Goal: Information Seeking & Learning: Learn about a topic

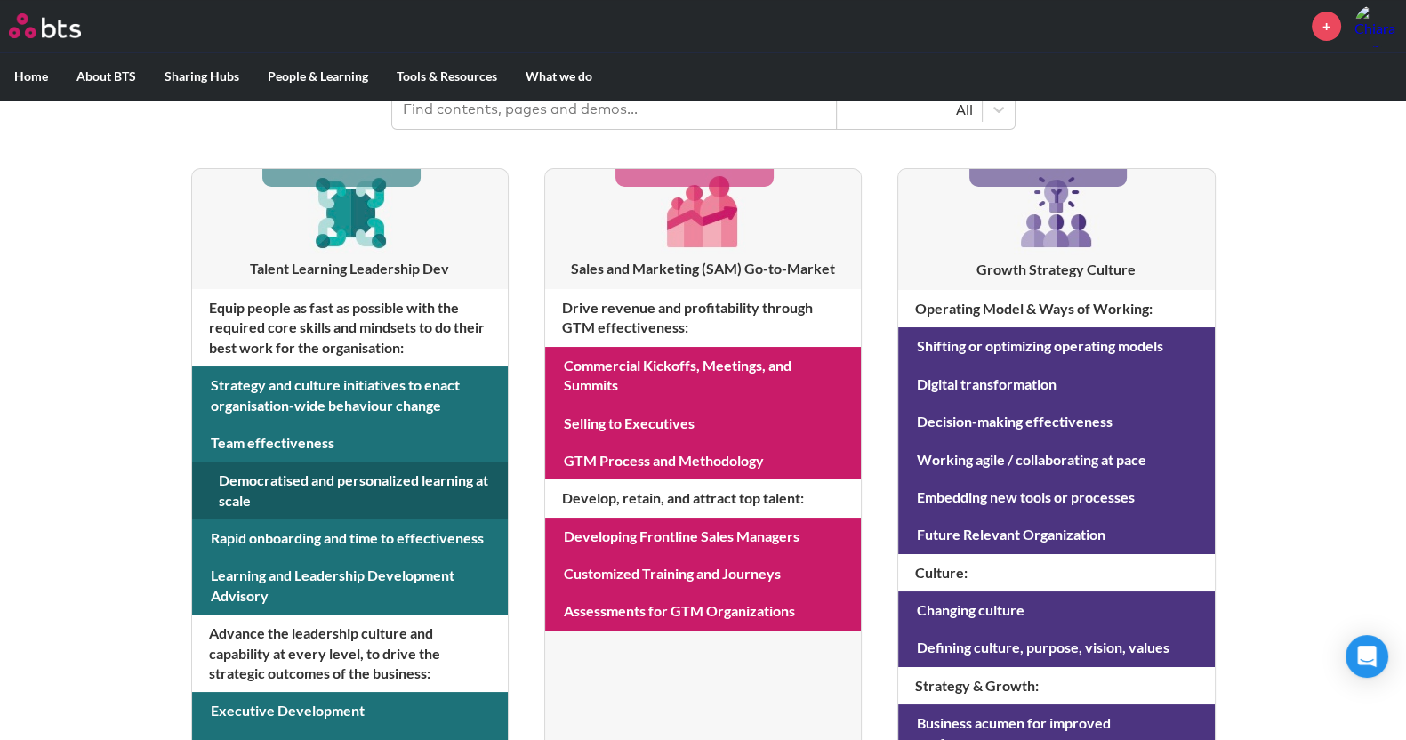
scroll to position [271, 0]
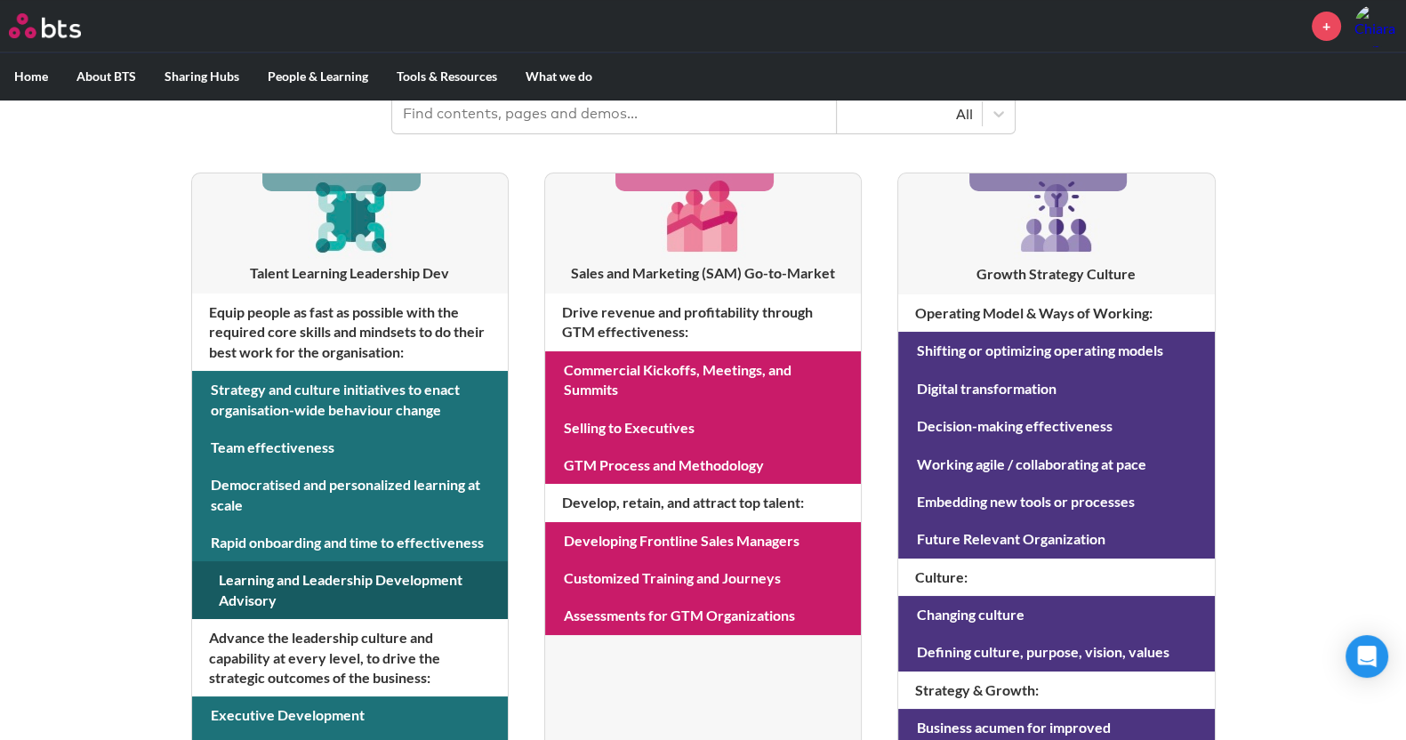
click at [300, 604] on link at bounding box center [350, 590] width 316 height 58
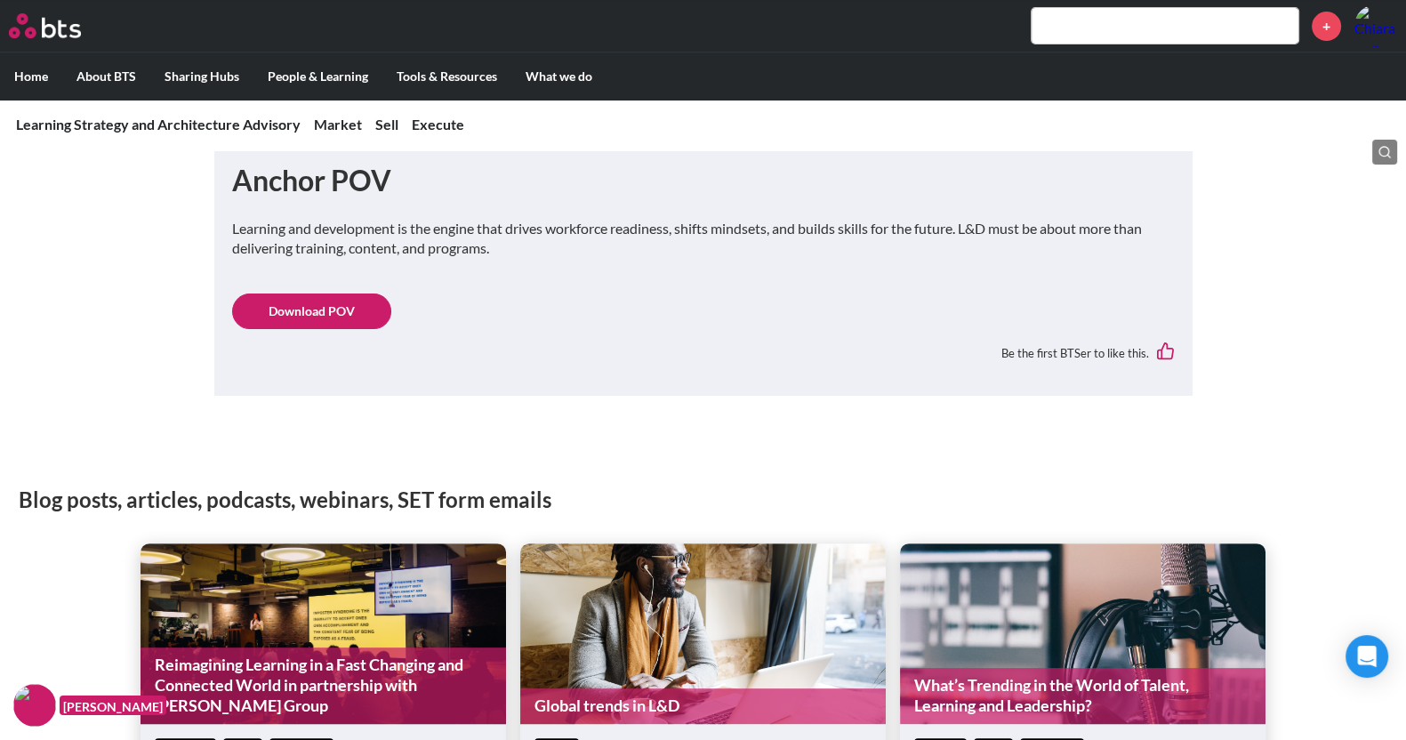
scroll to position [538, 0]
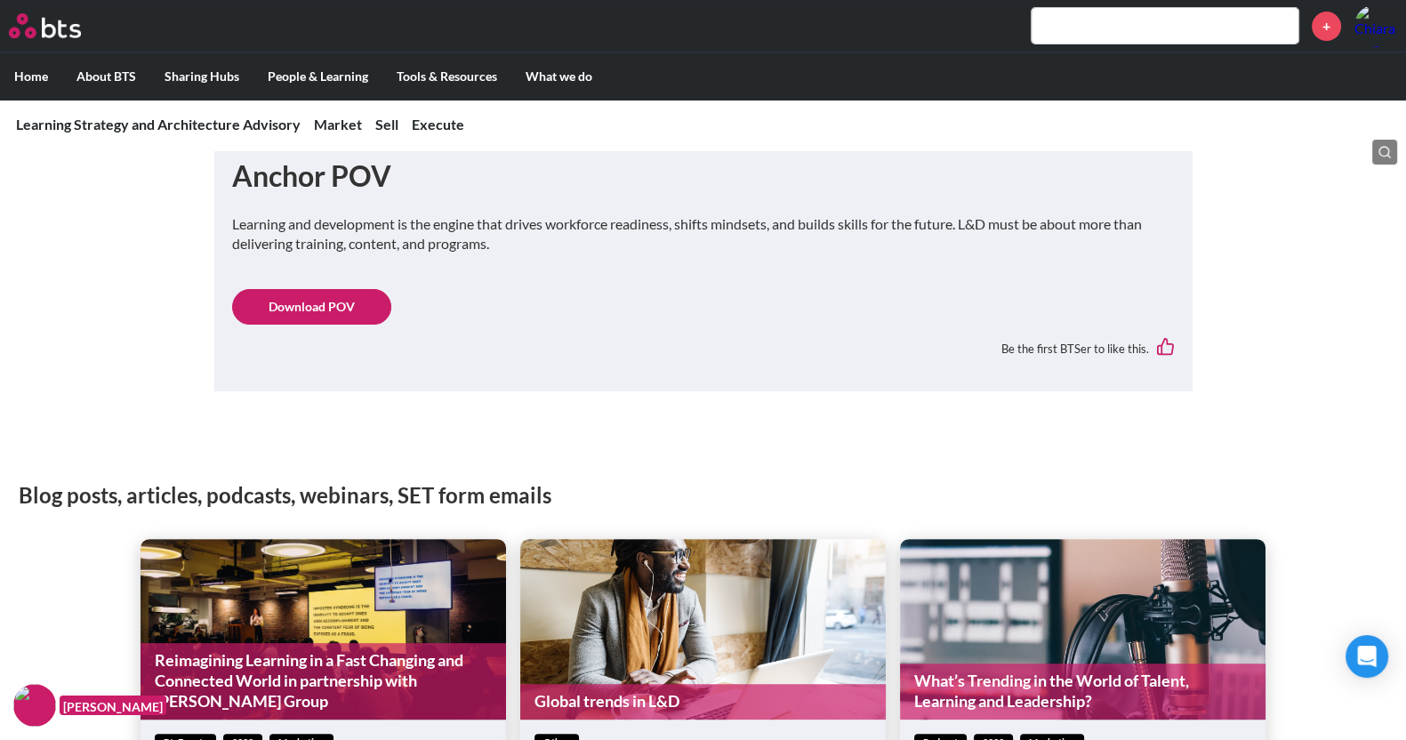
click at [308, 311] on link "Download POV" at bounding box center [311, 307] width 159 height 36
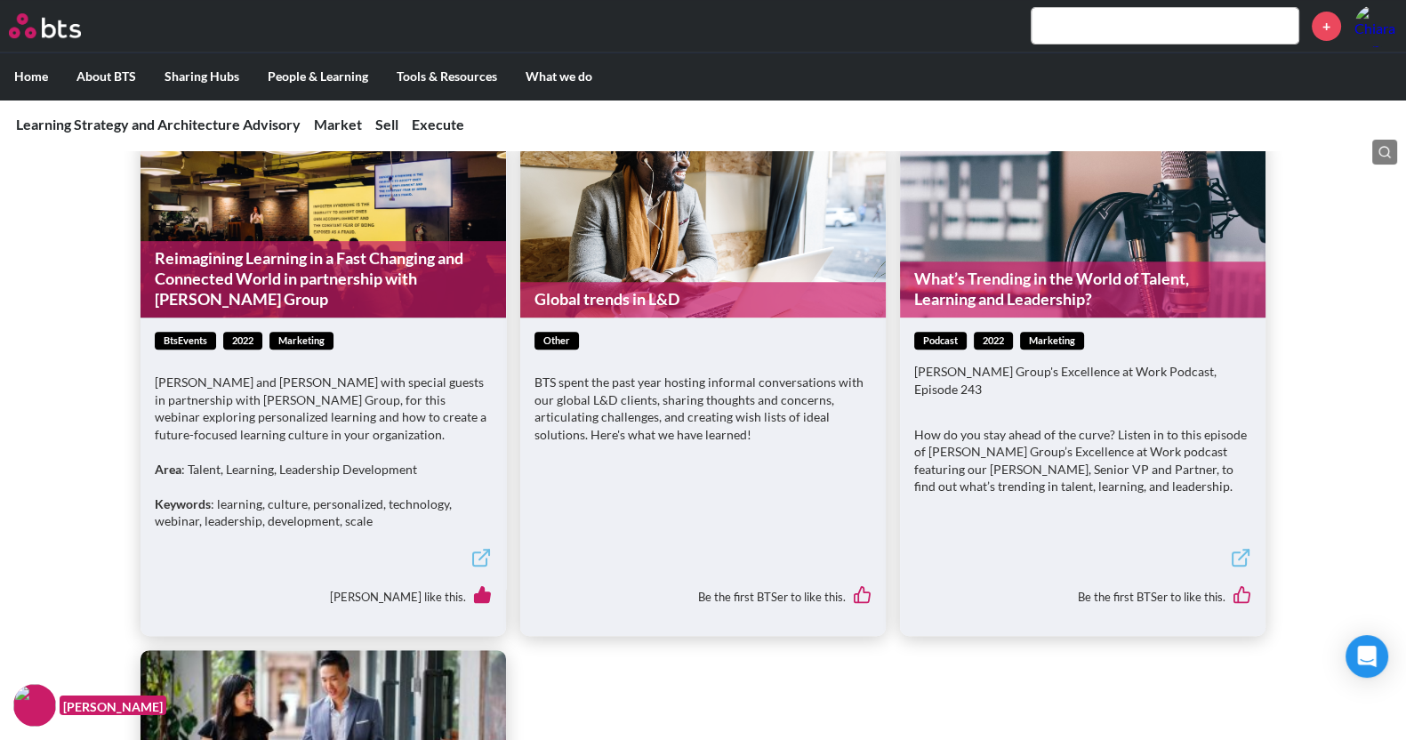
scroll to position [939, 0]
click at [587, 307] on link "Global trends in L&D" at bounding box center [702, 300] width 365 height 35
click at [1017, 291] on link "What’s Trending in the World of Talent, Learning and Leadership?" at bounding box center [1082, 290] width 365 height 56
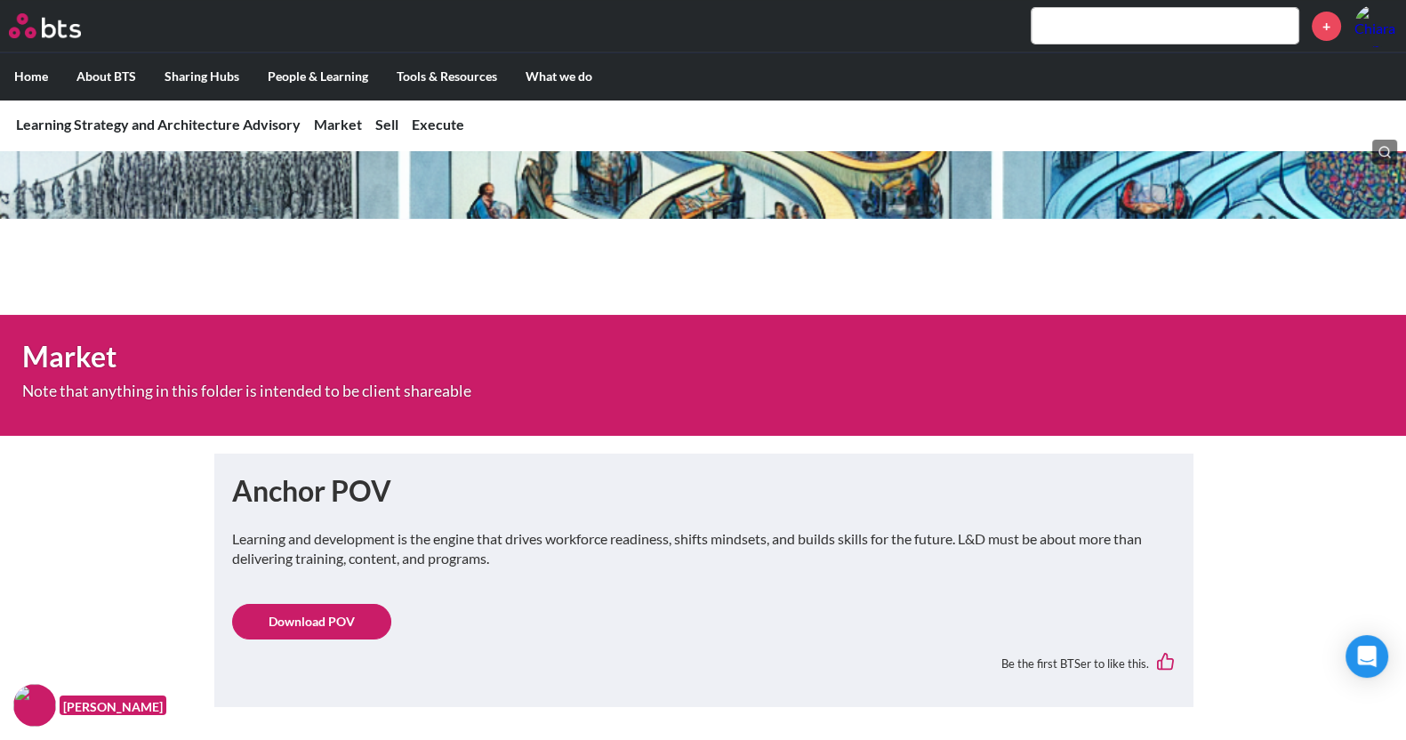
scroll to position [0, 0]
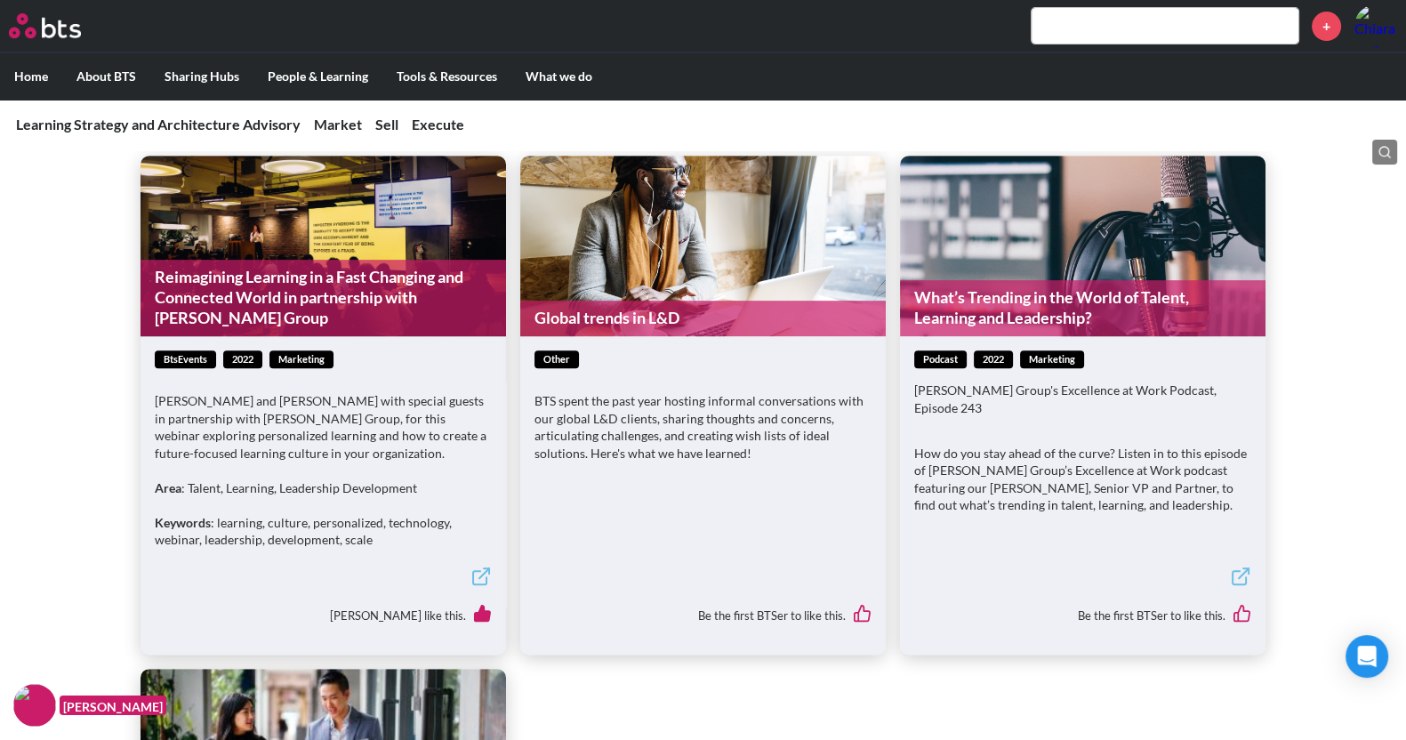
scroll to position [930, 0]
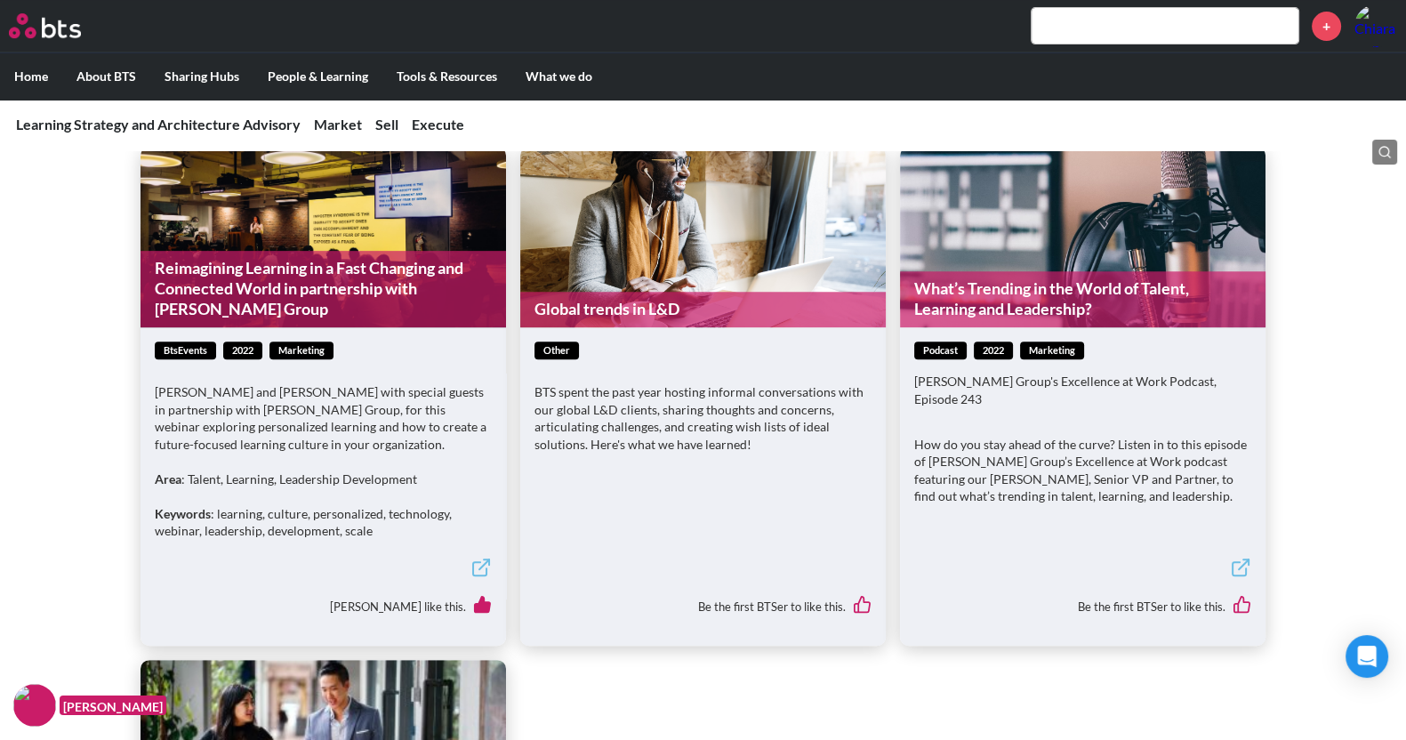
click at [634, 425] on p "BTS spent the past year hosting informal conversations with our global L&D clie…" at bounding box center [702, 417] width 337 height 69
click at [551, 316] on link "Global trends in L&D" at bounding box center [702, 309] width 365 height 35
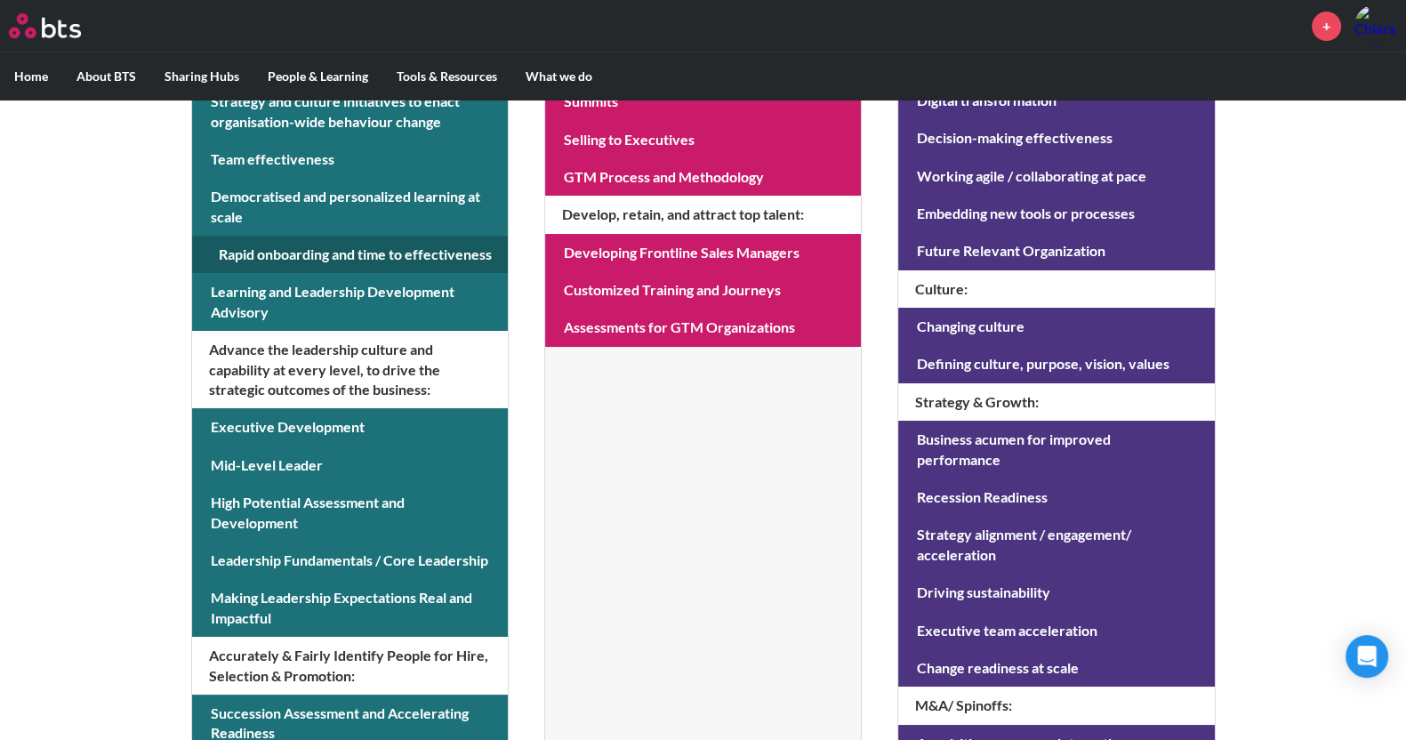
scroll to position [560, 0]
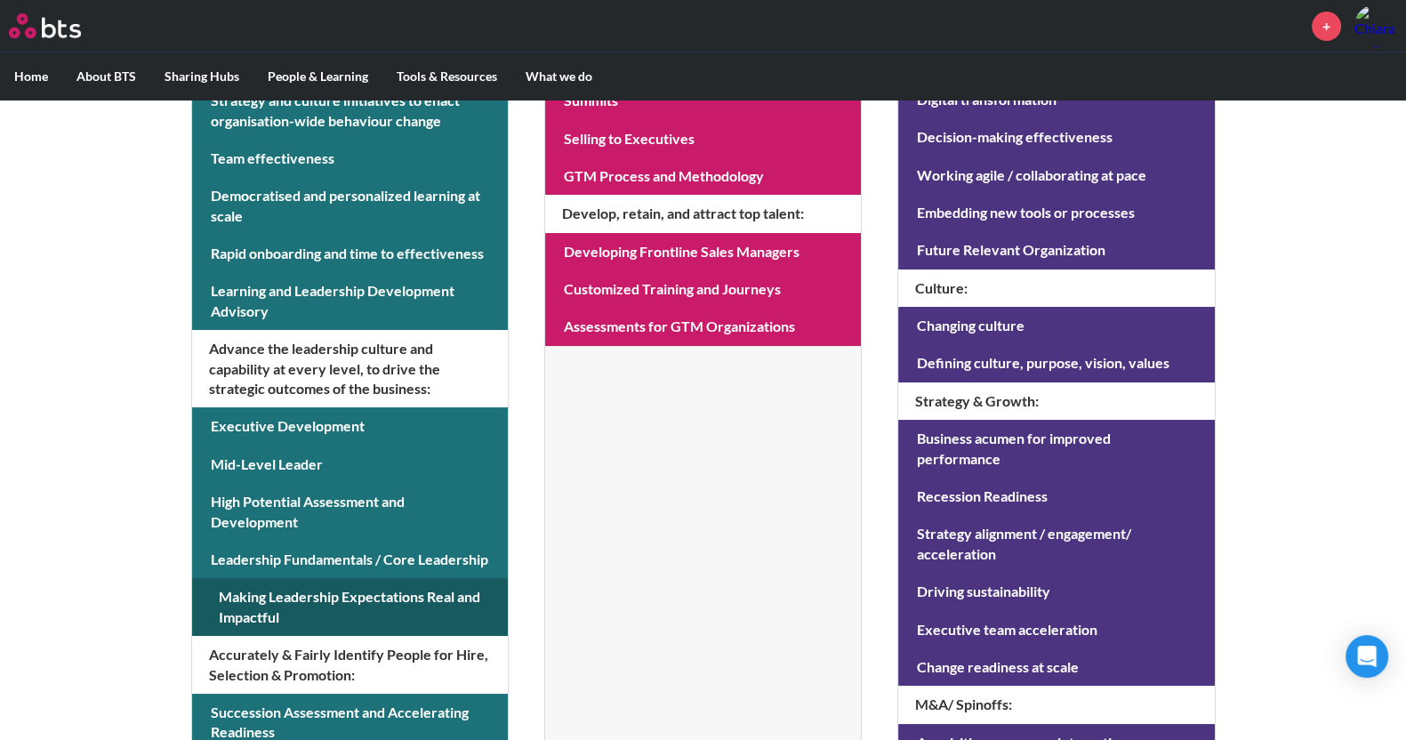
click at [304, 606] on link at bounding box center [350, 607] width 316 height 58
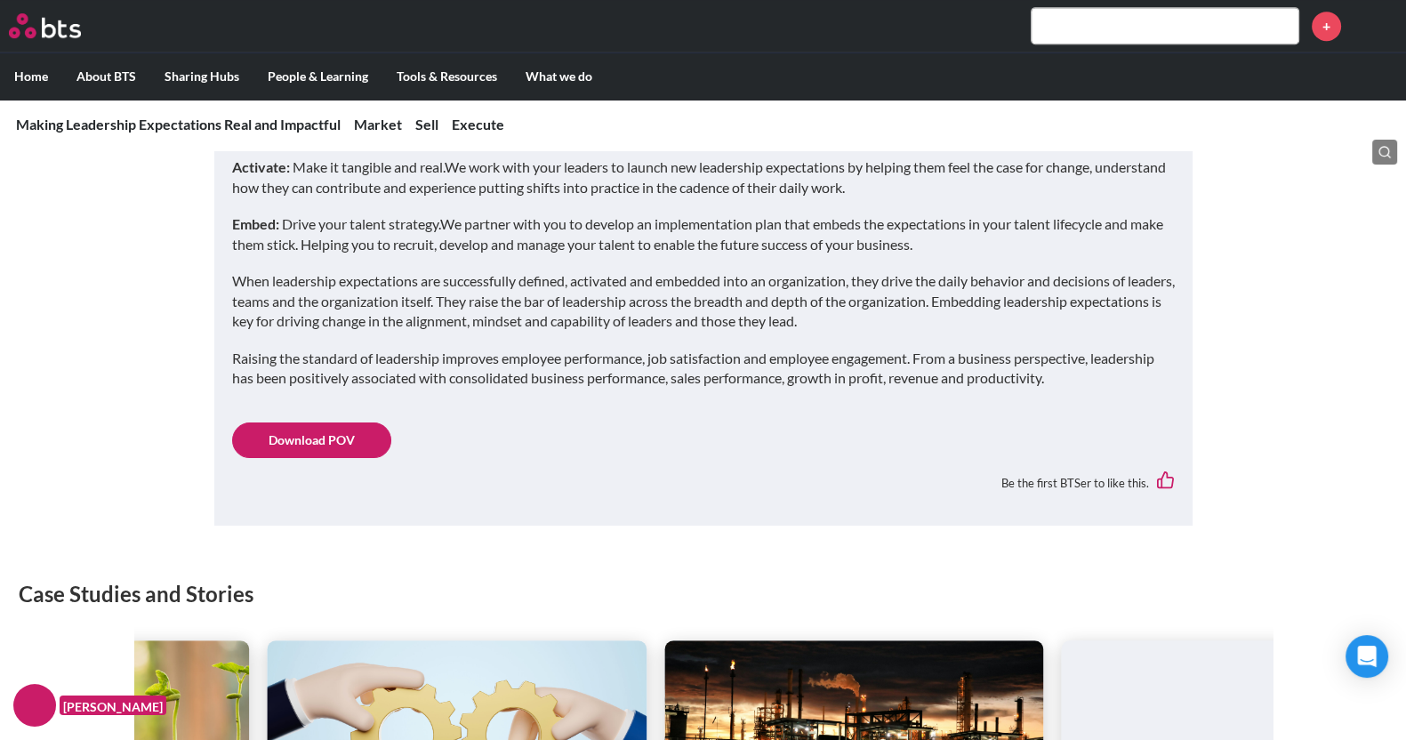
scroll to position [1111, 0]
click at [329, 446] on link "Download POV" at bounding box center [311, 439] width 159 height 36
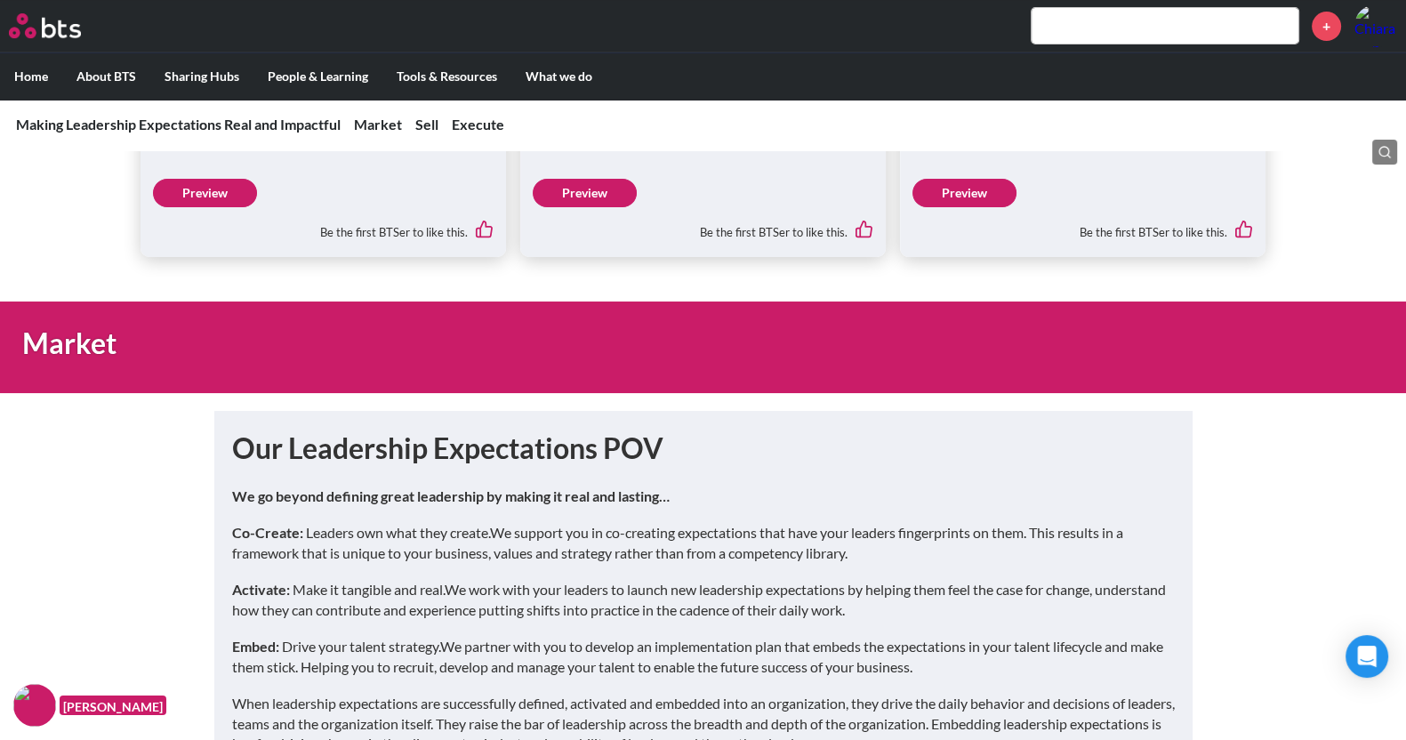
scroll to position [0, 0]
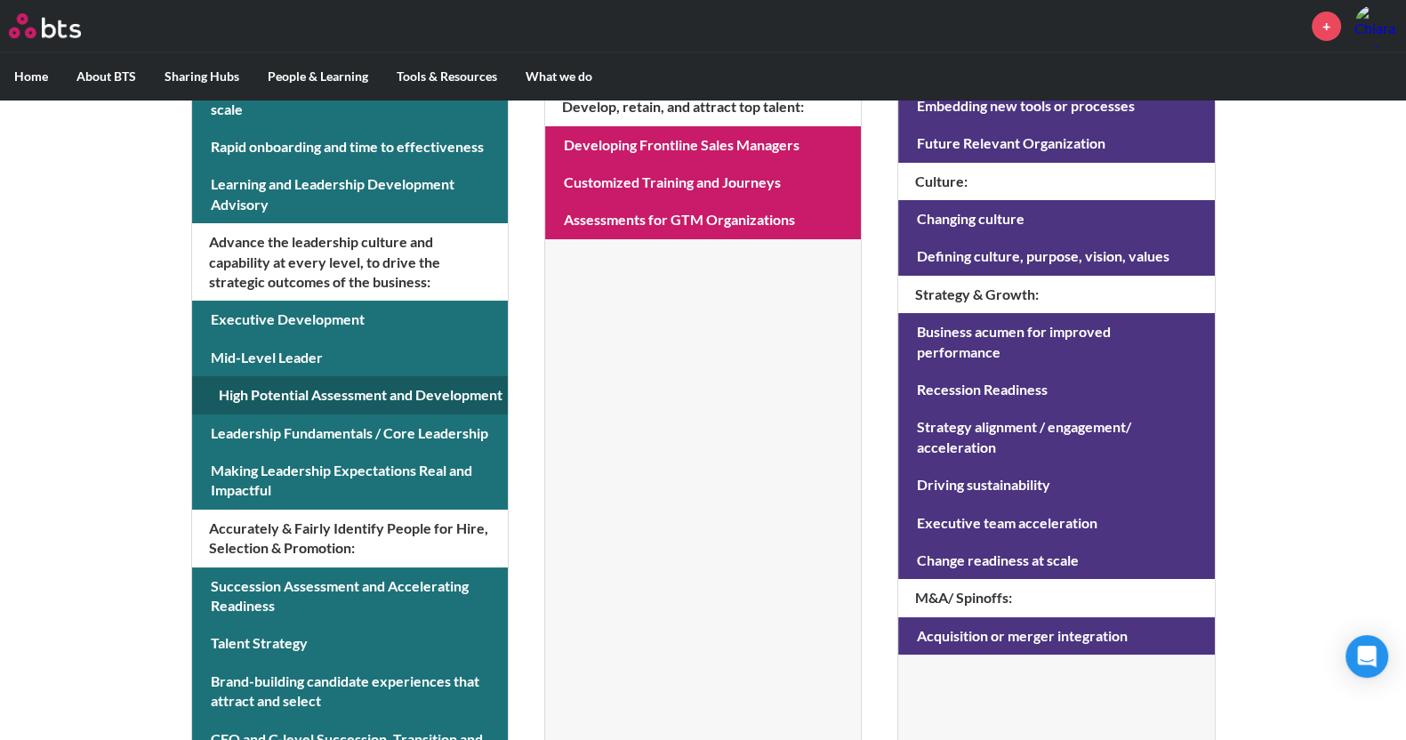
scroll to position [762, 0]
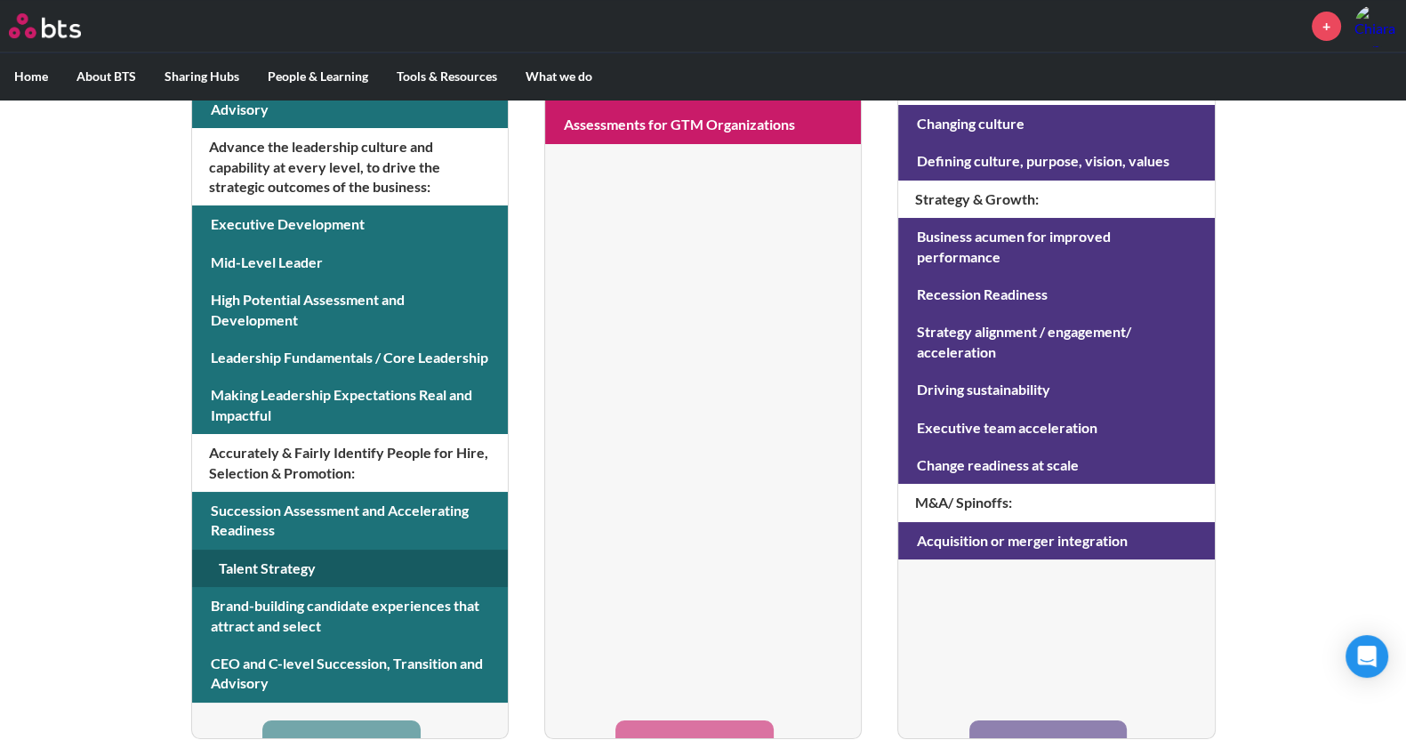
click at [314, 568] on link at bounding box center [350, 567] width 316 height 37
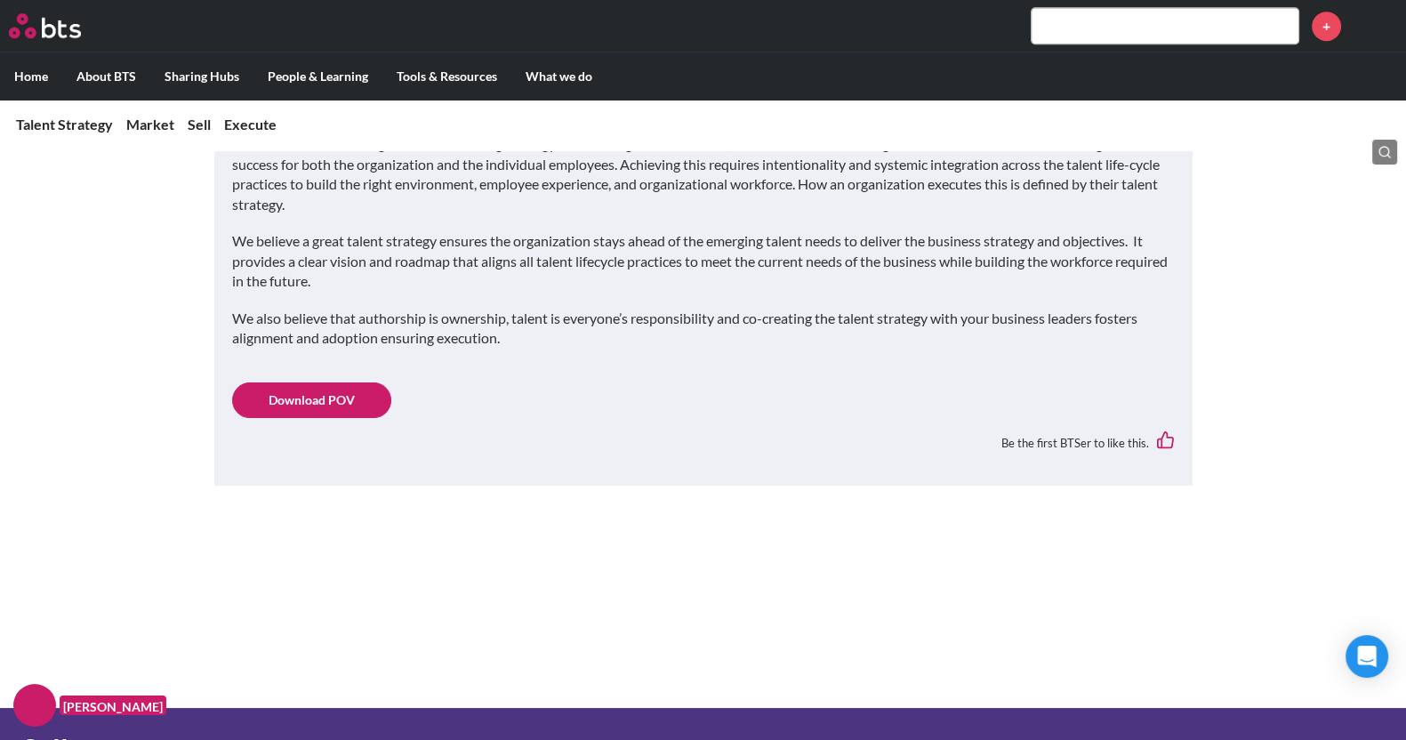
scroll to position [1518, 0]
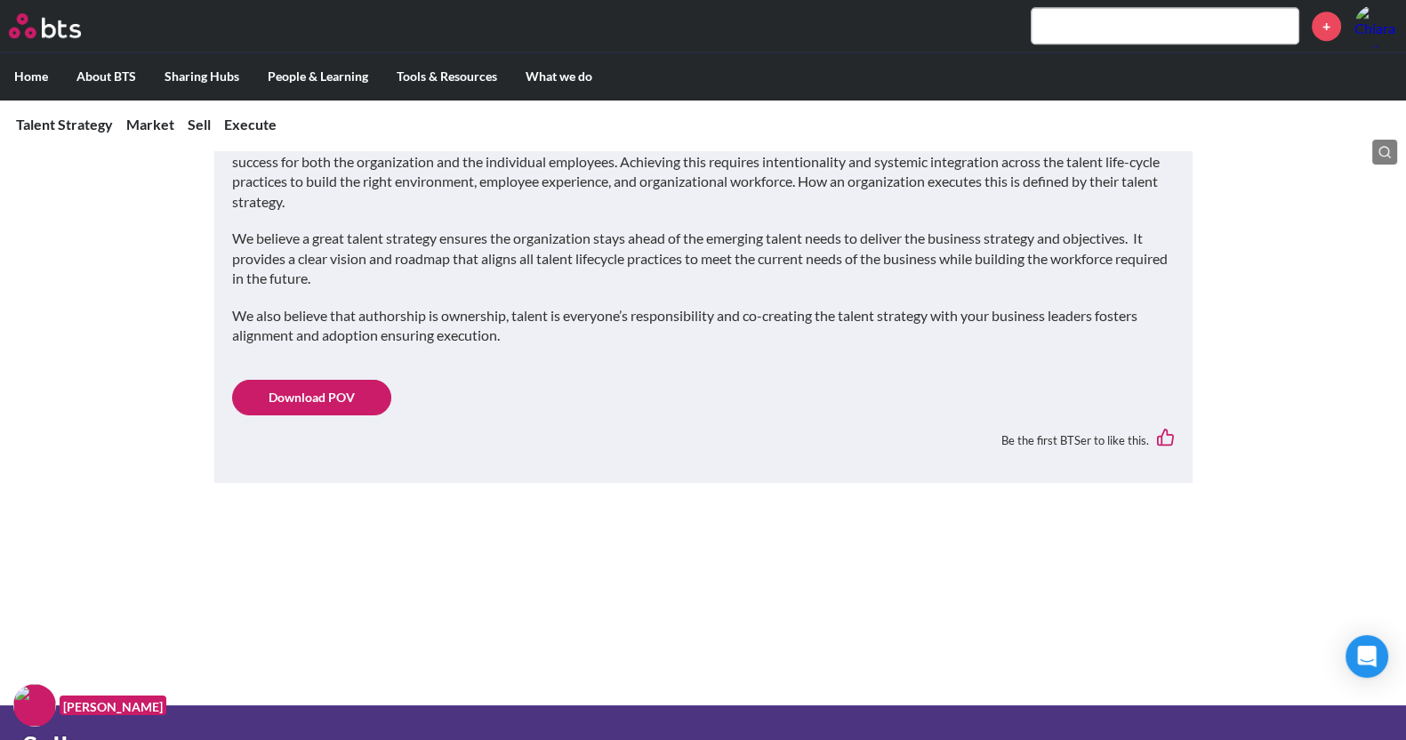
click at [320, 387] on link "Download POV" at bounding box center [311, 398] width 159 height 36
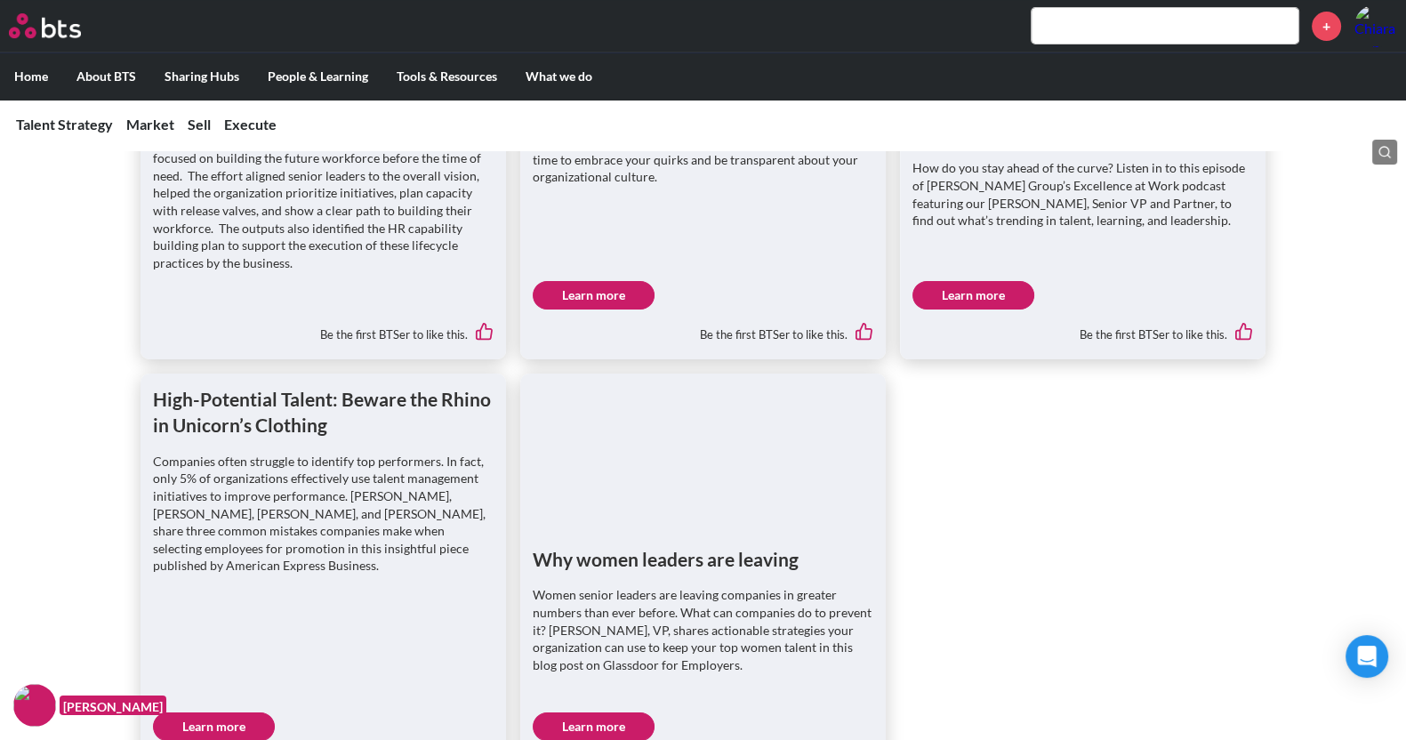
scroll to position [0, 0]
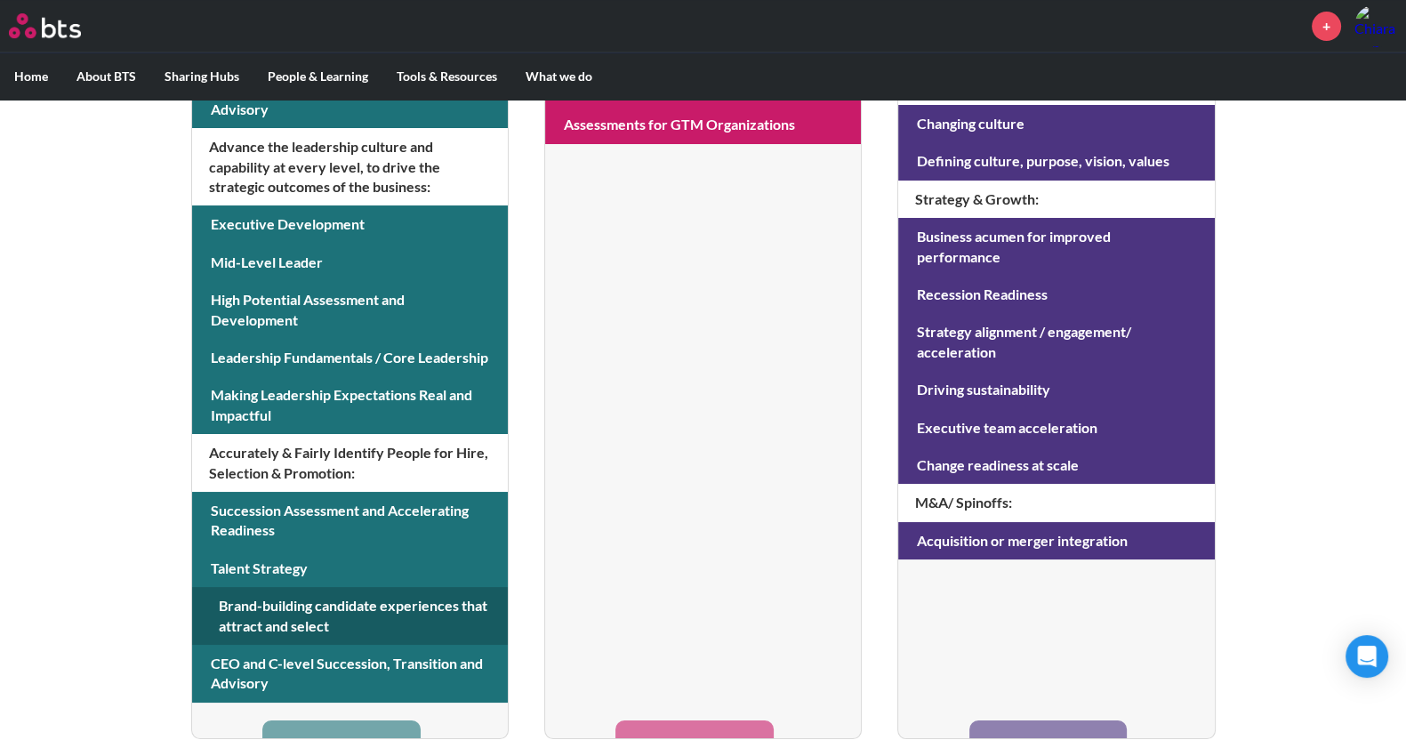
scroll to position [781, 0]
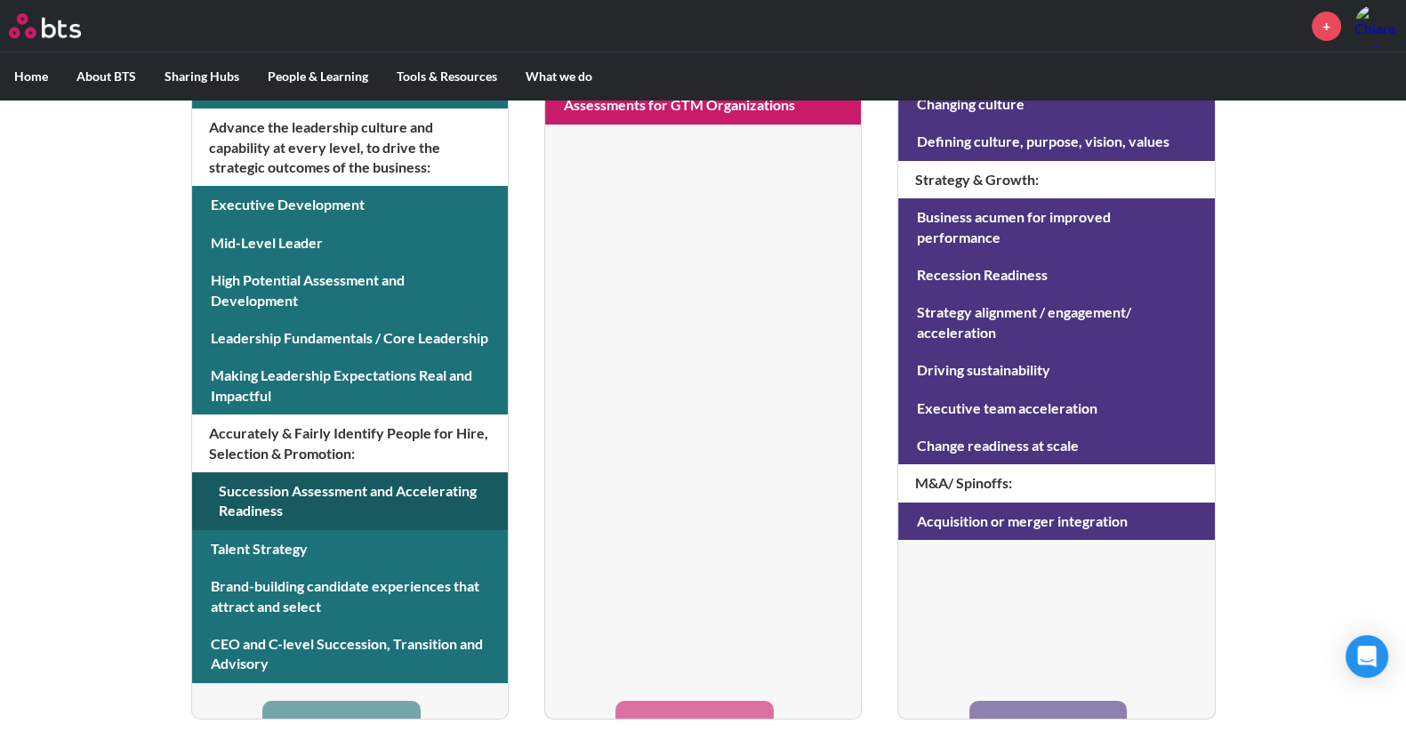
click at [372, 501] on link at bounding box center [350, 501] width 316 height 58
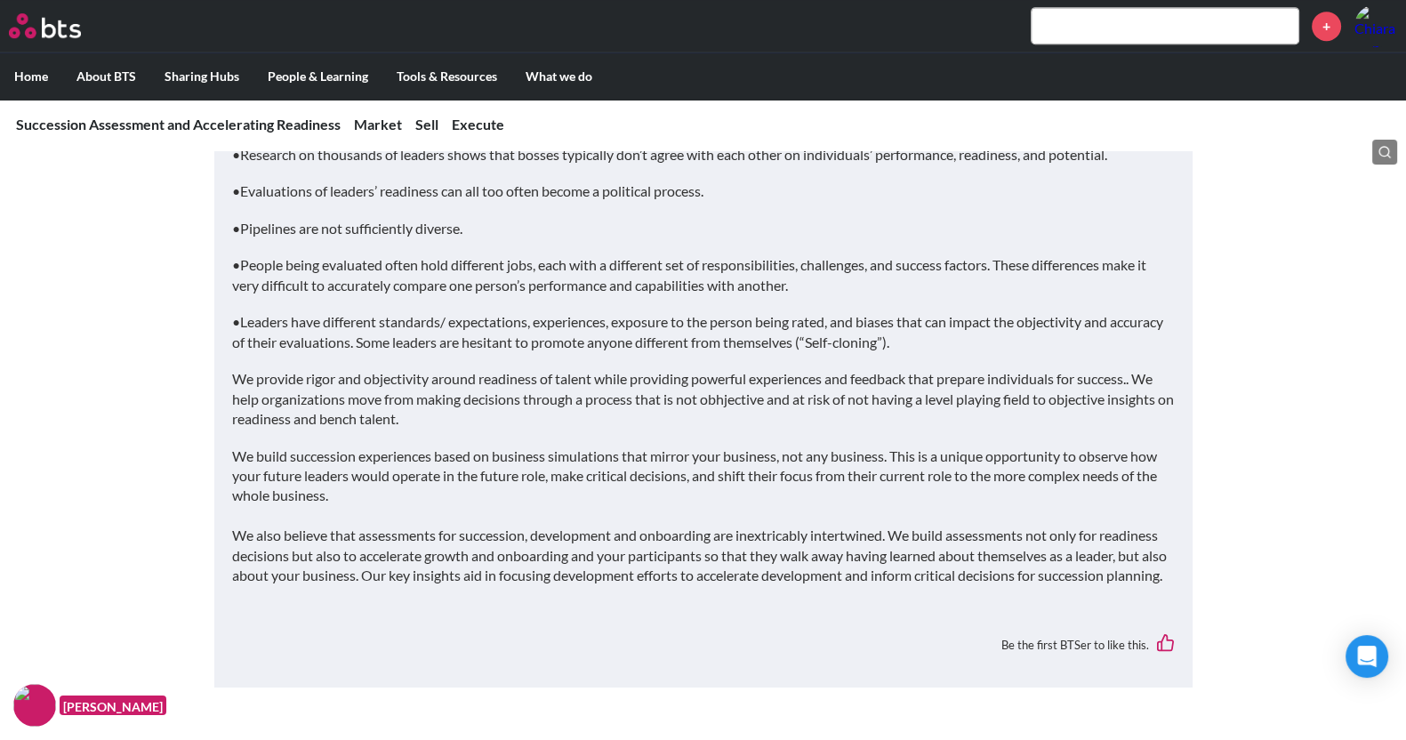
scroll to position [1104, 0]
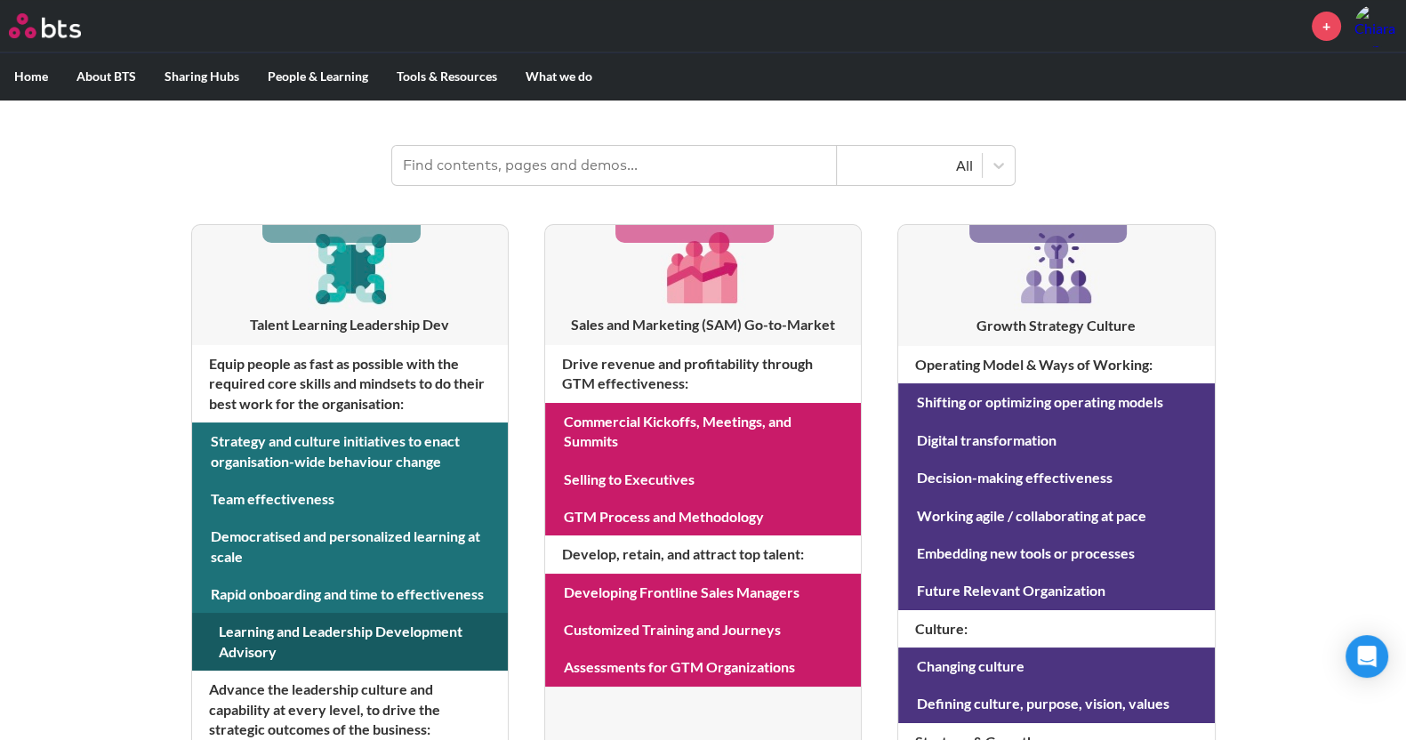
scroll to position [212, 0]
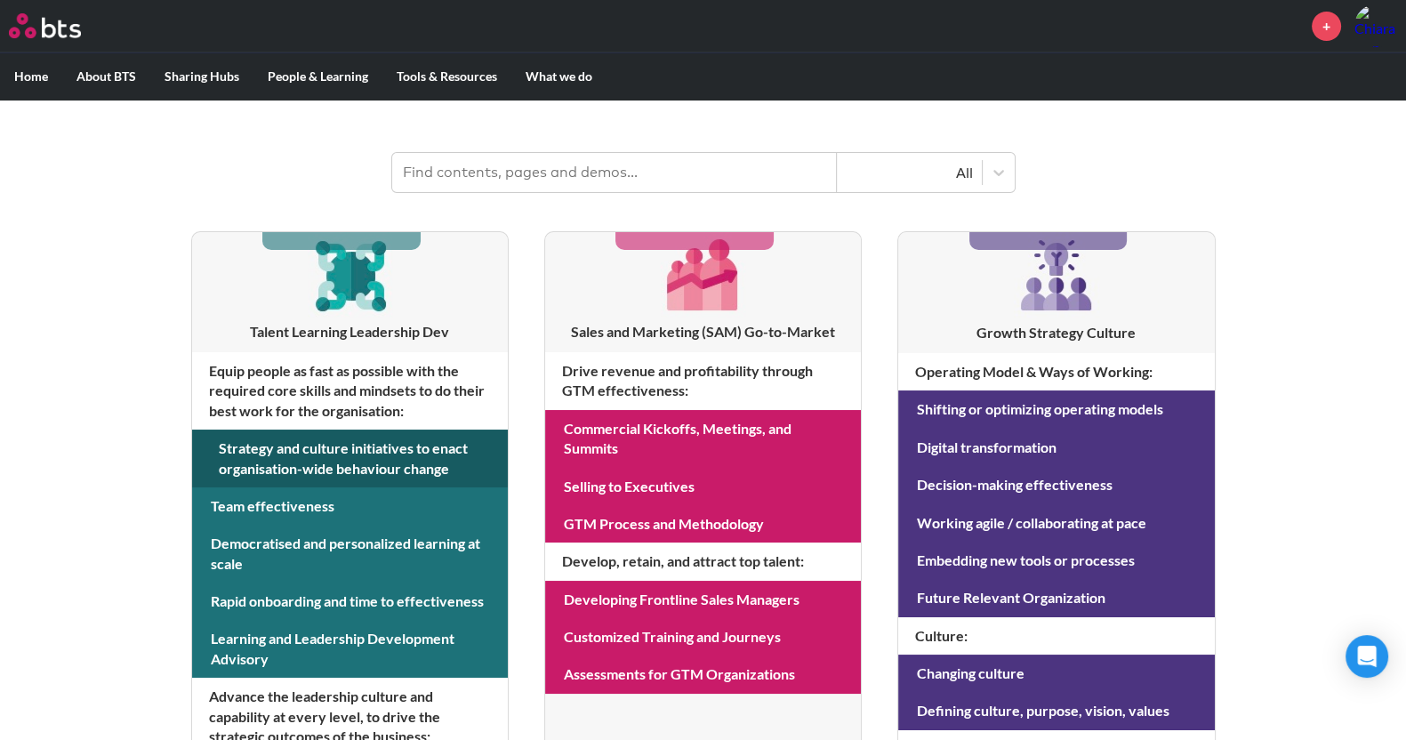
click at [335, 456] on link at bounding box center [350, 458] width 316 height 58
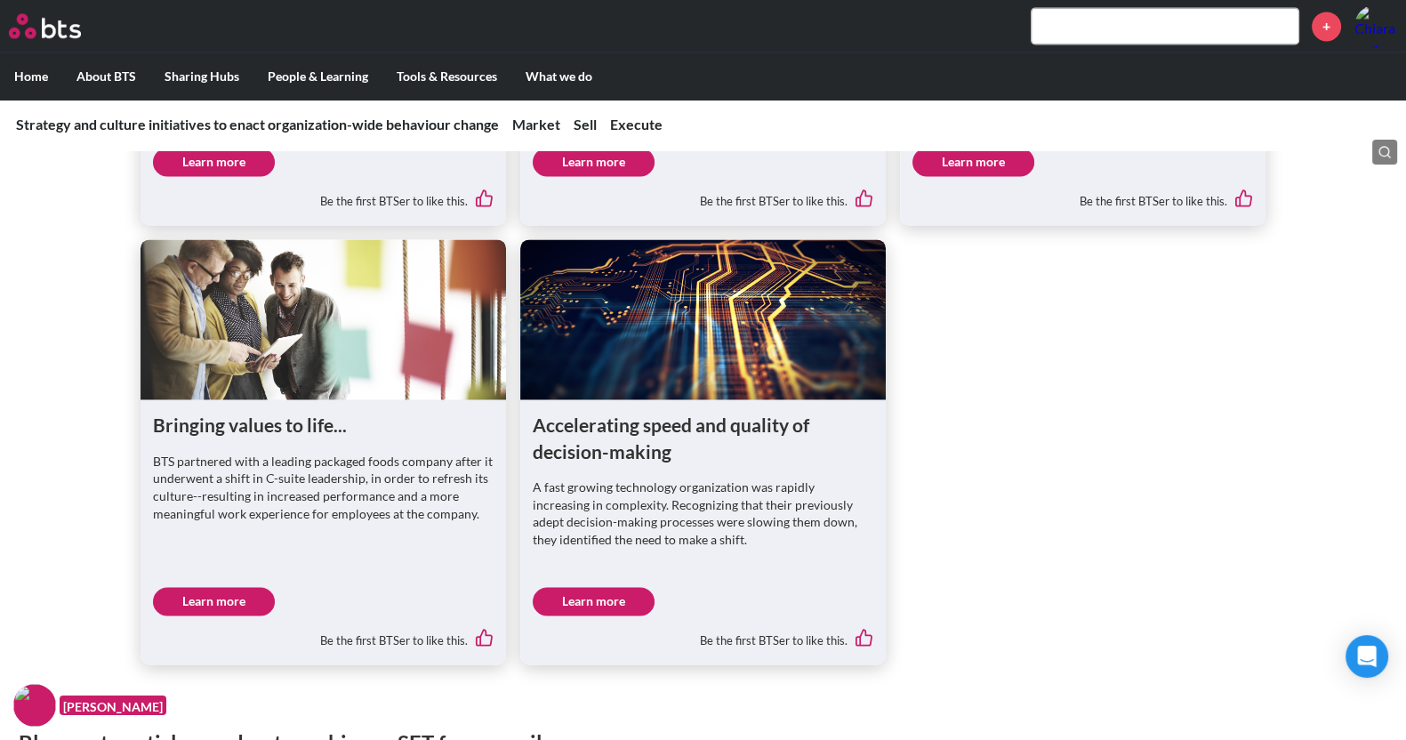
scroll to position [3264, 0]
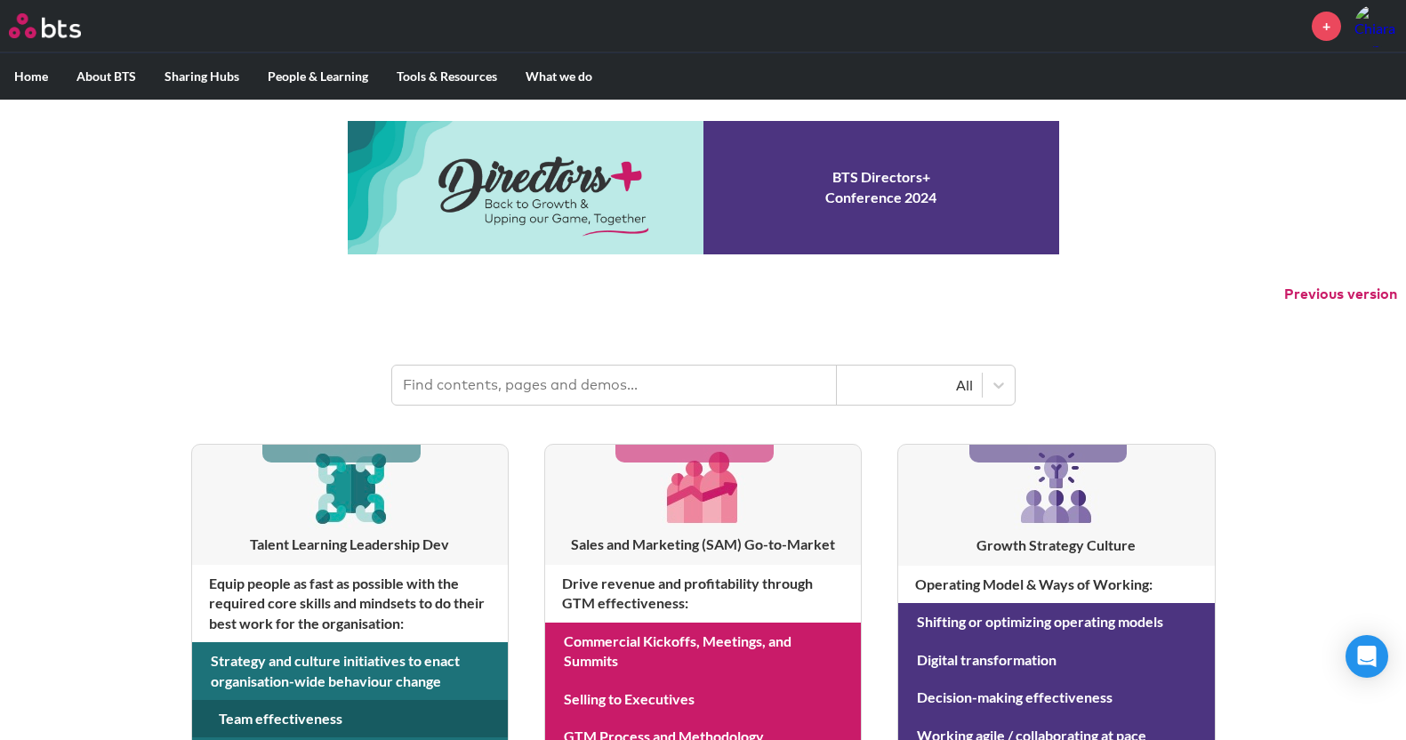
scroll to position [212, 0]
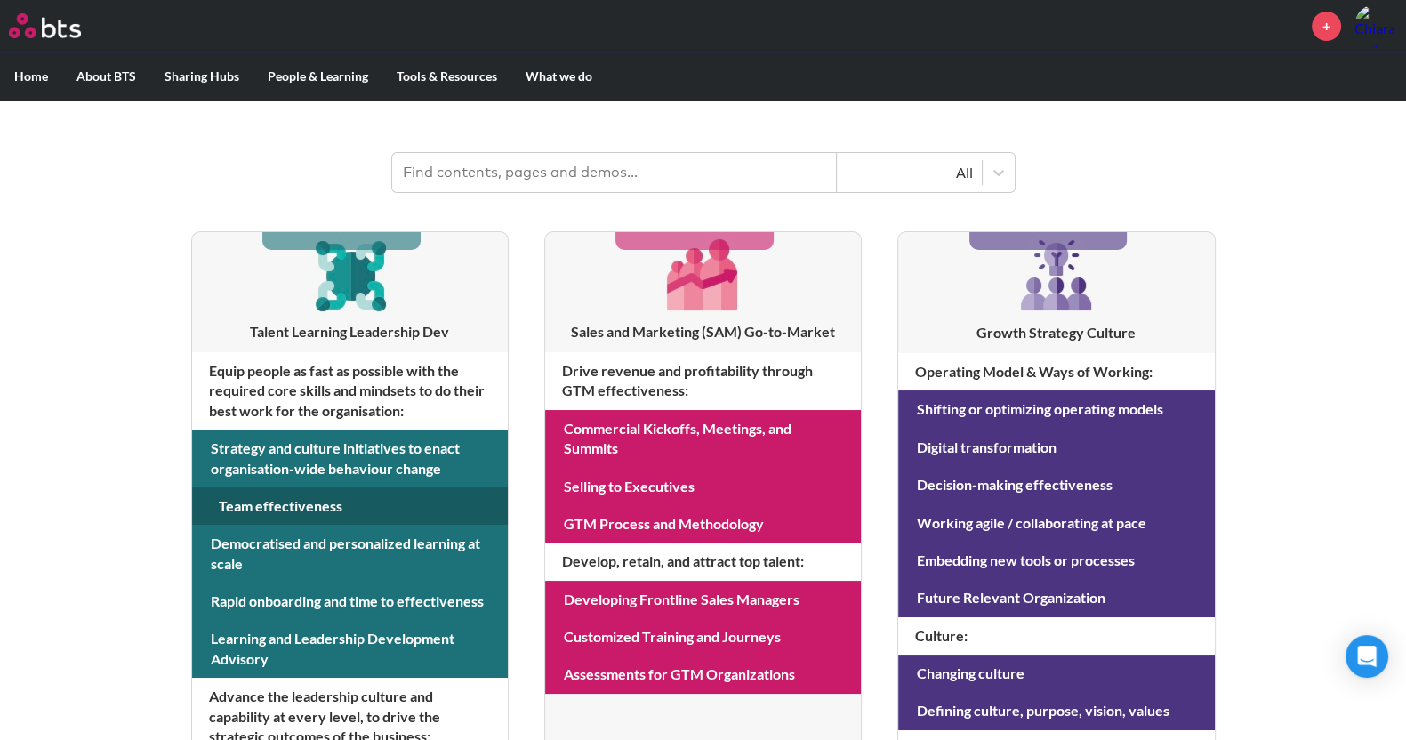
click at [283, 509] on link at bounding box center [350, 505] width 316 height 37
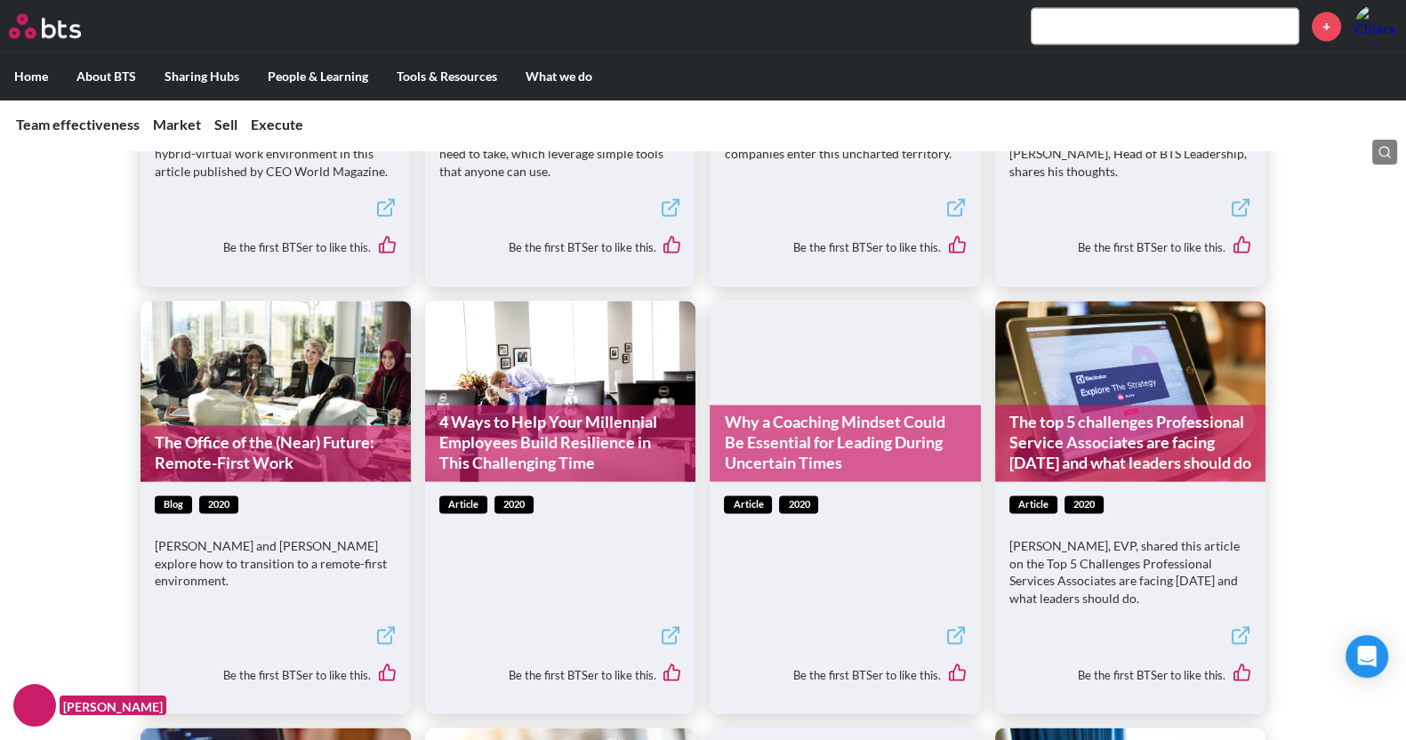
scroll to position [3502, 0]
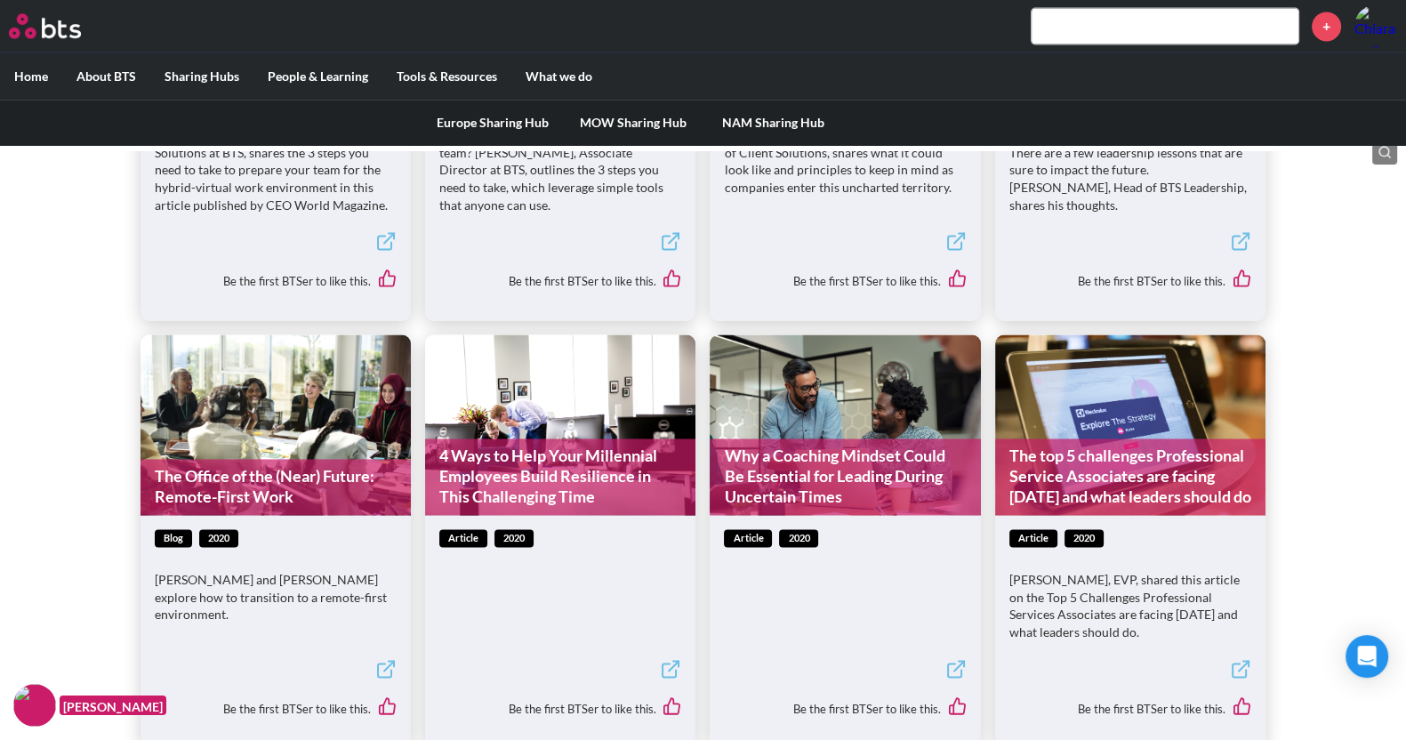
click at [634, 126] on link "MOW Sharing Hub" at bounding box center [633, 123] width 140 height 46
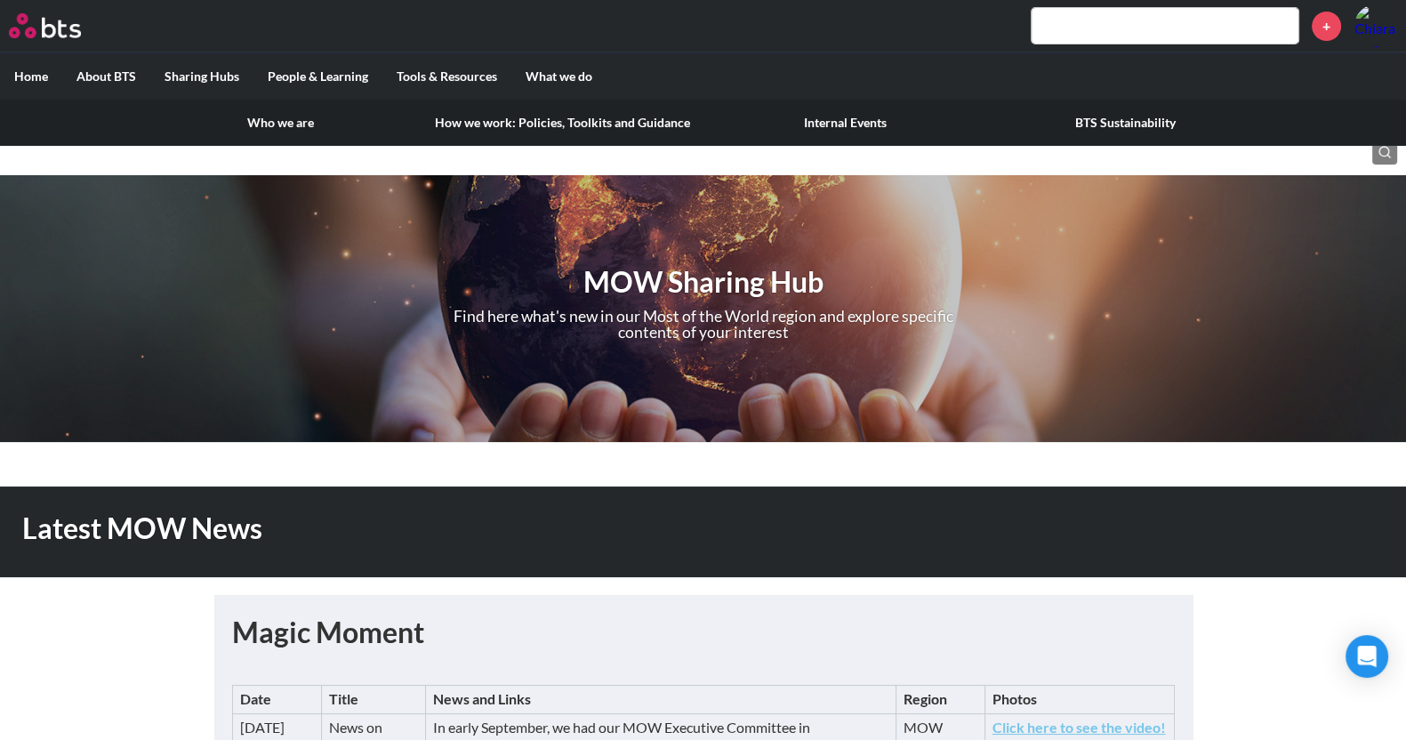
click at [95, 78] on label "About BTS" at bounding box center [106, 76] width 88 height 46
click at [0, 0] on input "About BTS" at bounding box center [0, 0] width 0 height 0
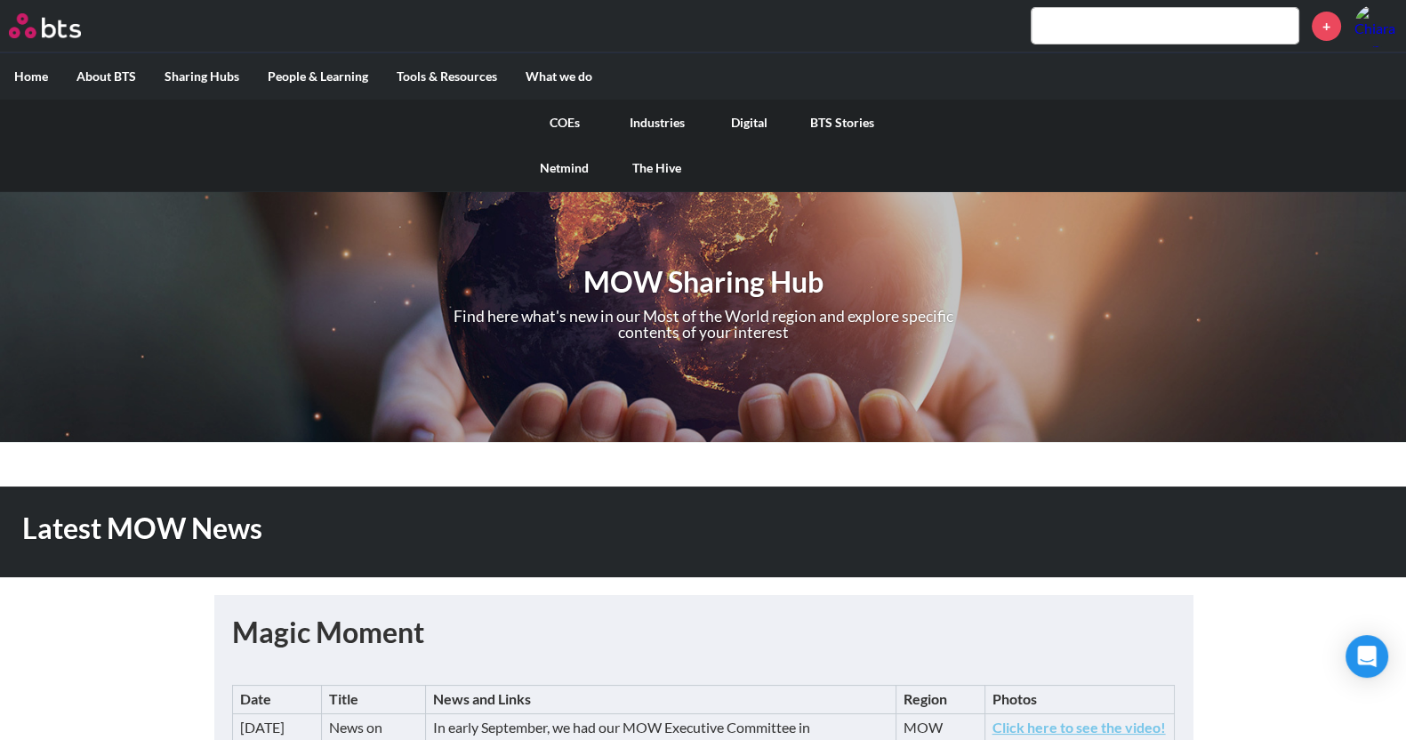
click at [572, 127] on link "COEs" at bounding box center [564, 123] width 92 height 46
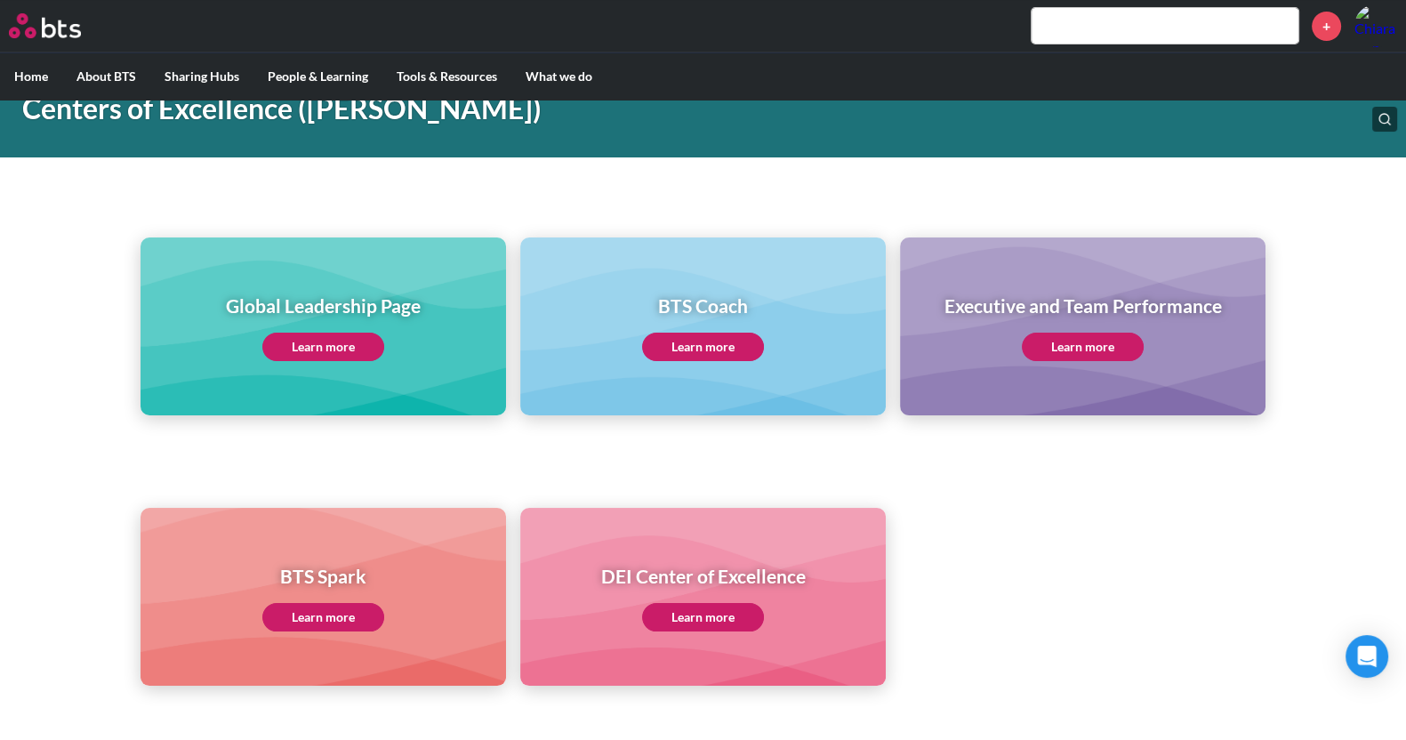
scroll to position [110, 0]
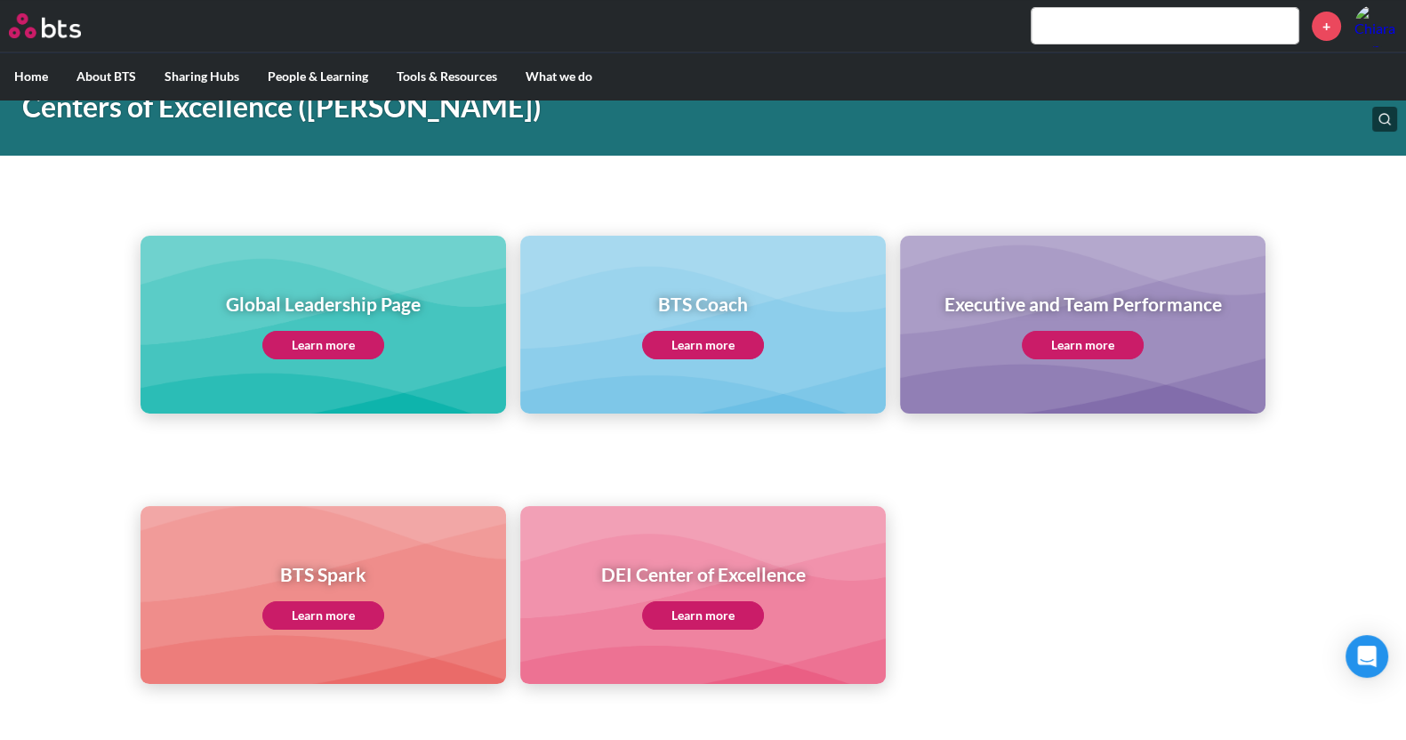
click at [322, 348] on link "Learn more" at bounding box center [323, 345] width 122 height 28
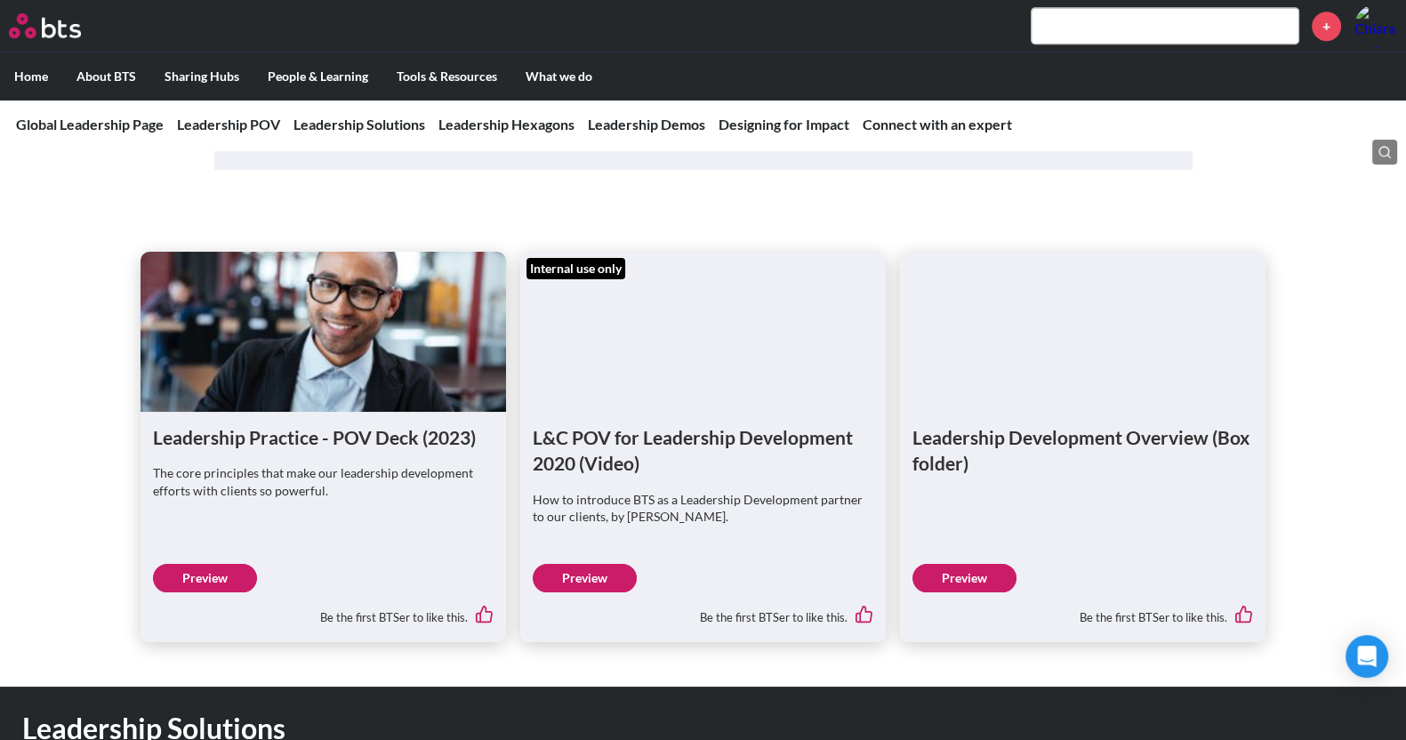
scroll to position [1072, 0]
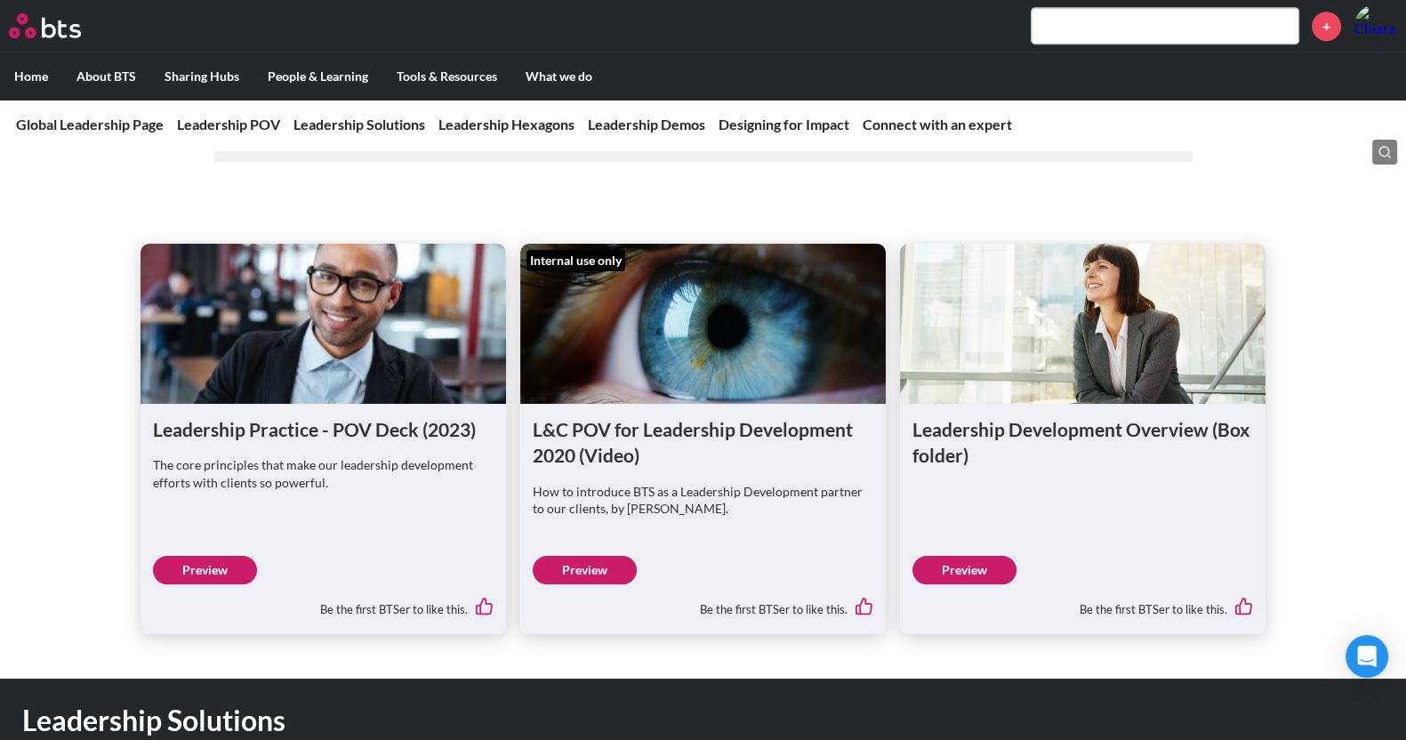
click at [347, 341] on figure at bounding box center [322, 324] width 365 height 160
click at [200, 571] on link "Preview" at bounding box center [205, 570] width 104 height 28
click at [572, 570] on link "Preview" at bounding box center [585, 570] width 104 height 28
click at [974, 576] on link "Preview" at bounding box center [964, 570] width 104 height 28
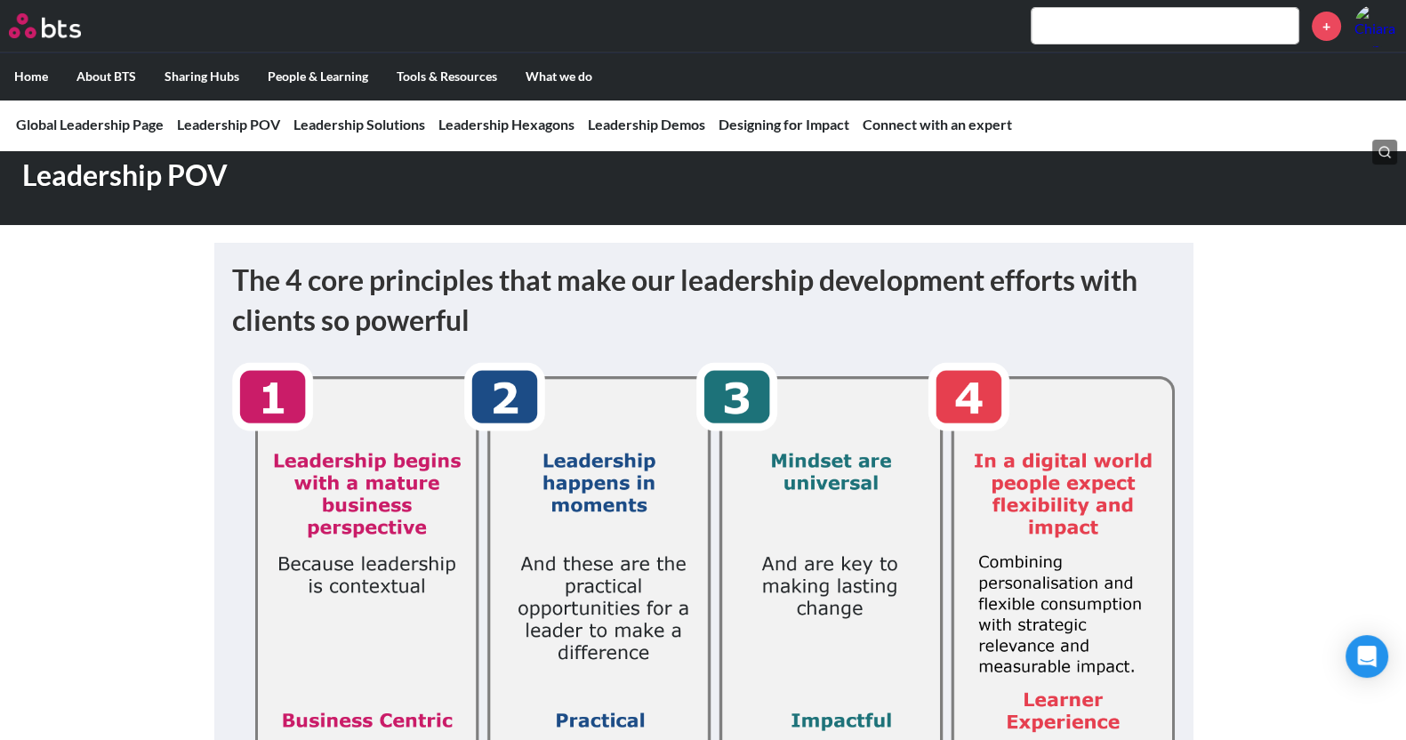
scroll to position [0, 0]
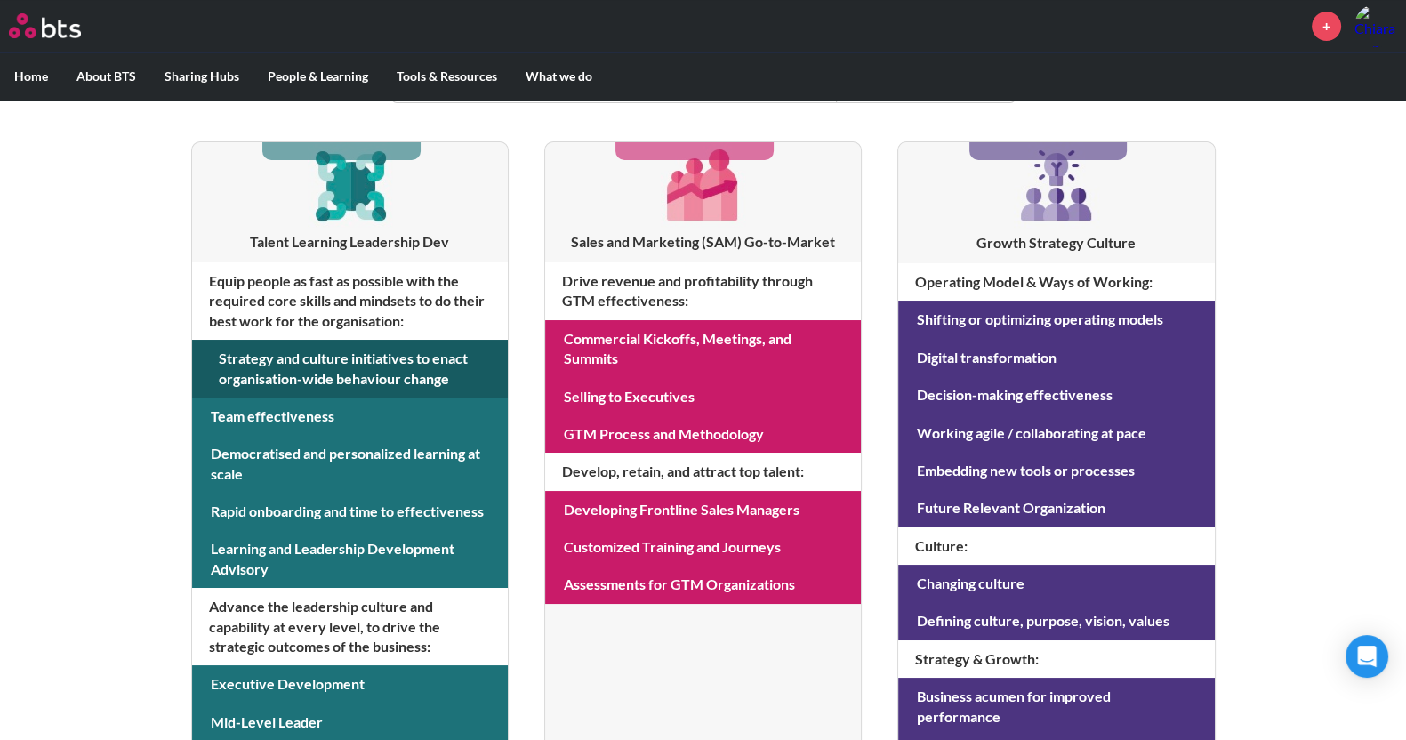
scroll to position [310, 0]
